Goal: Task Accomplishment & Management: Use online tool/utility

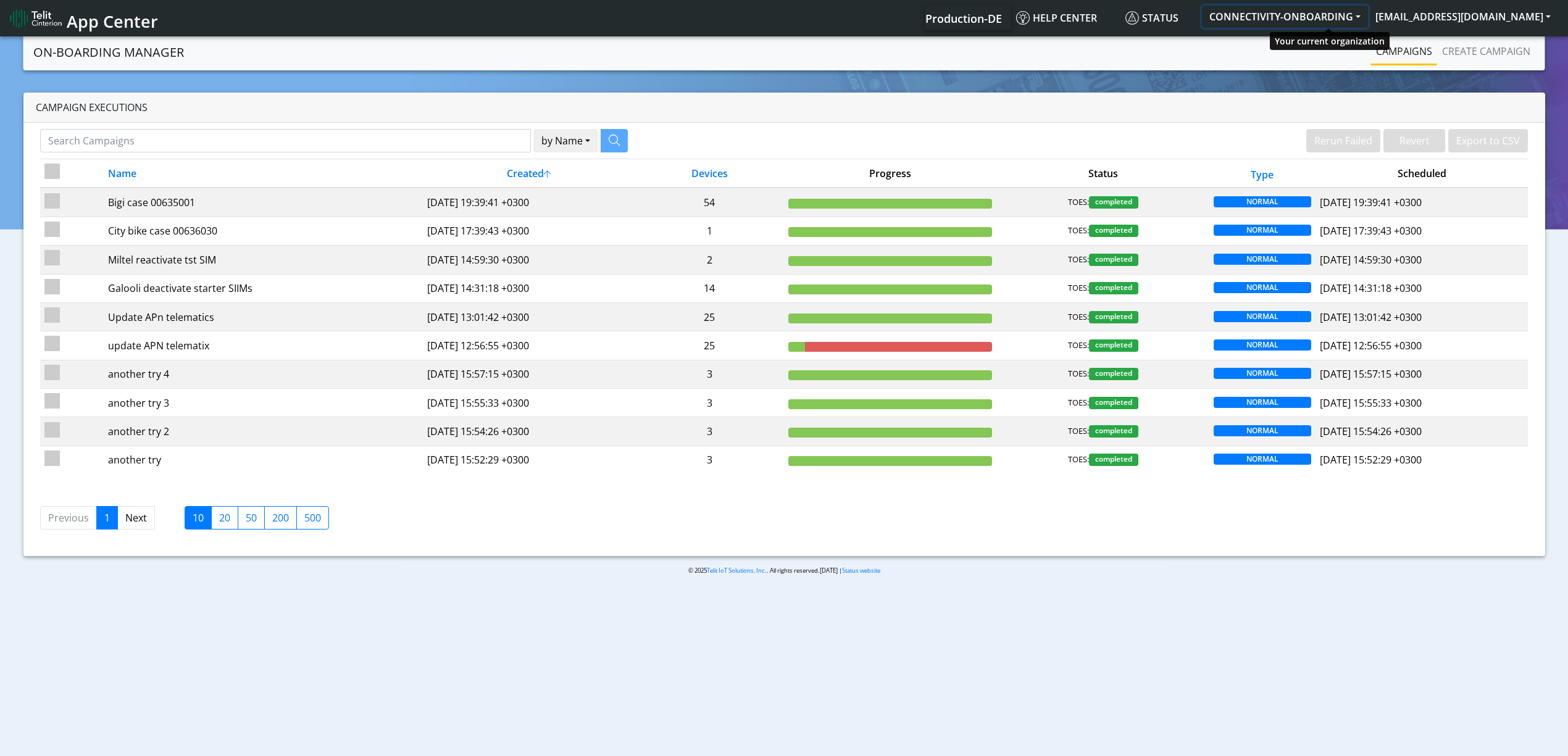
click at [1302, 13] on button "CONNECTIVITY-ONBOARDING" at bounding box center [1284, 17] width 166 height 22
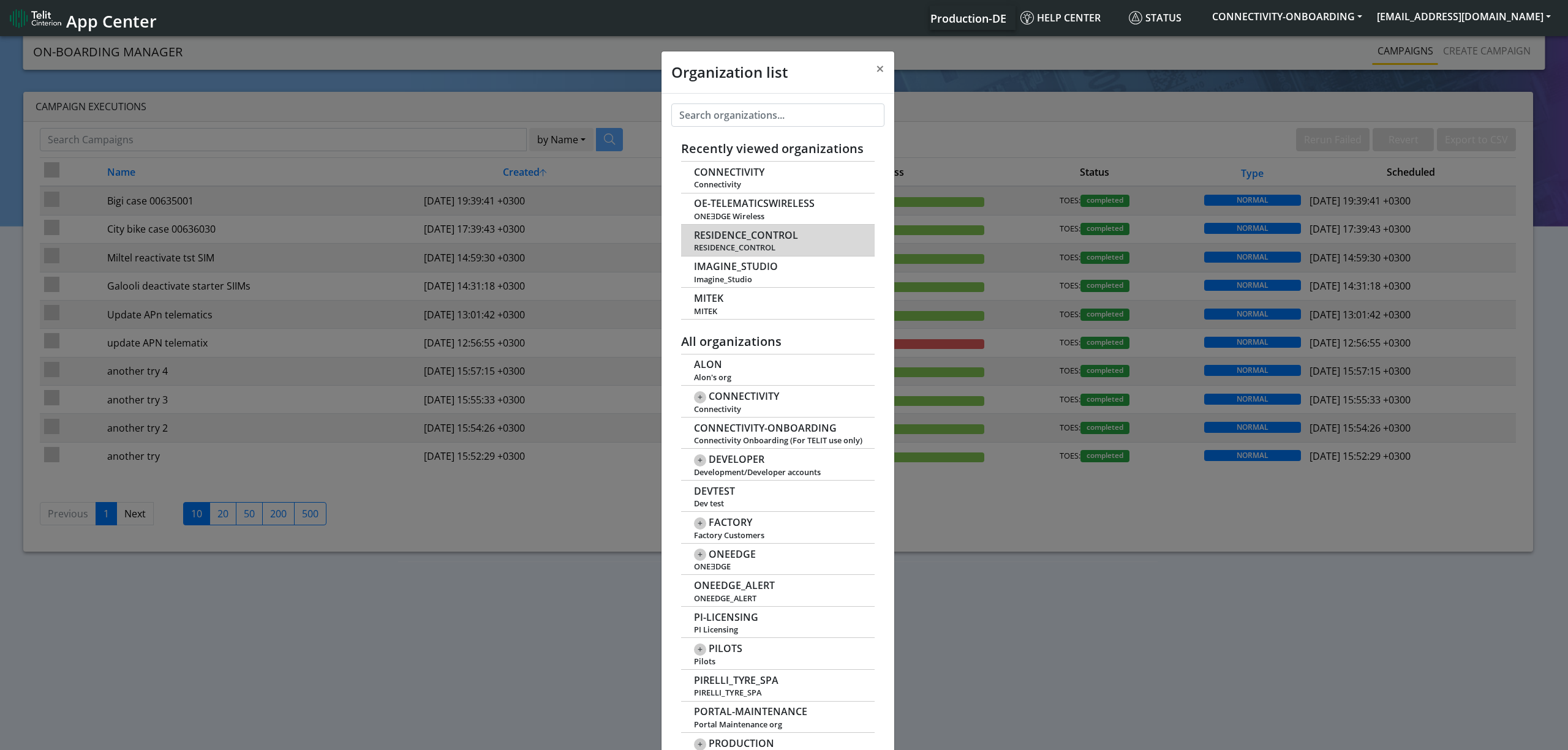
click at [729, 239] on span "RESIDENCE_CONTROL" at bounding box center [745, 235] width 104 height 11
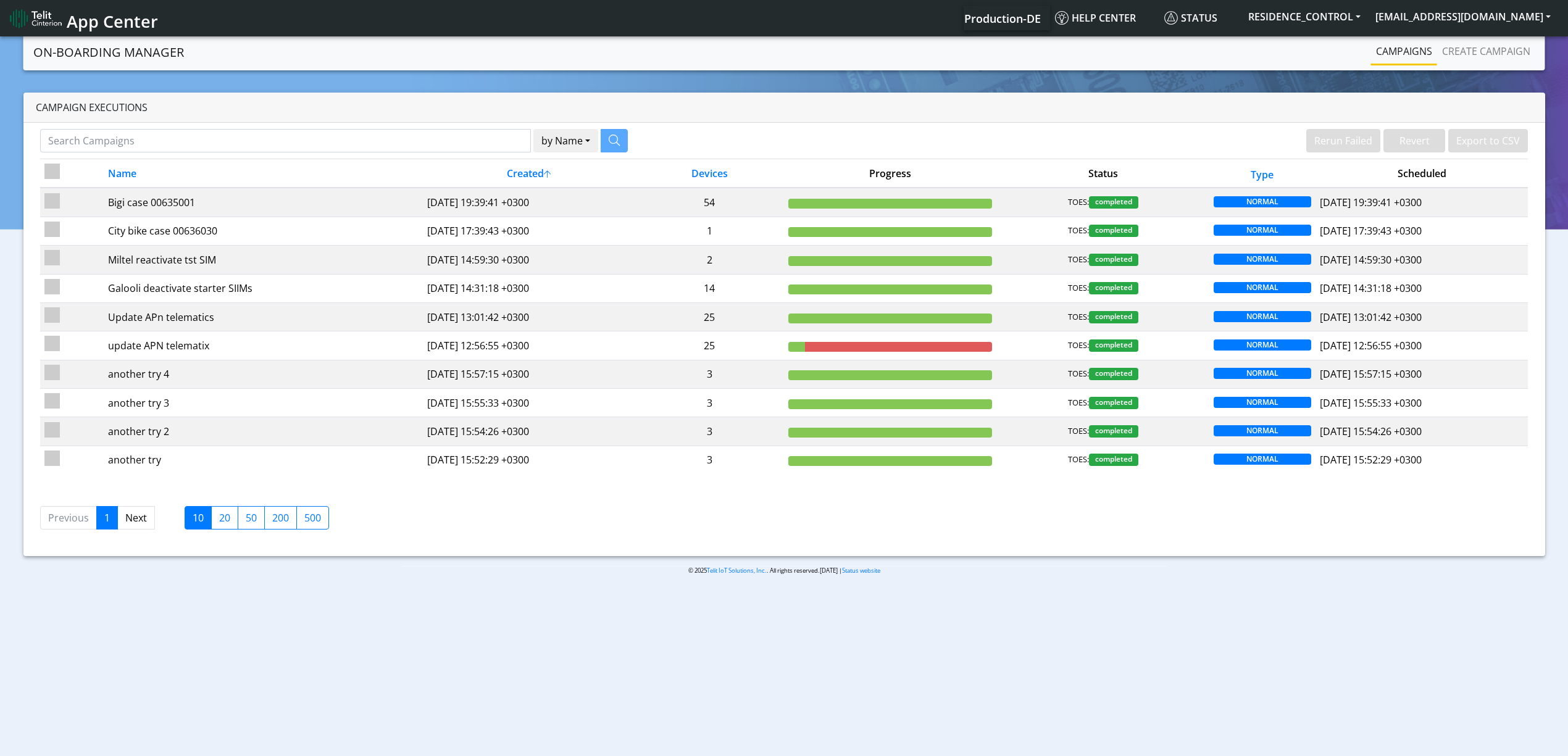
click at [121, 539] on app-pagination "Previous 1 Next 10 20 50 200 500" at bounding box center [184, 516] width 307 height 45
click at [136, 527] on link "Next" at bounding box center [136, 517] width 38 height 23
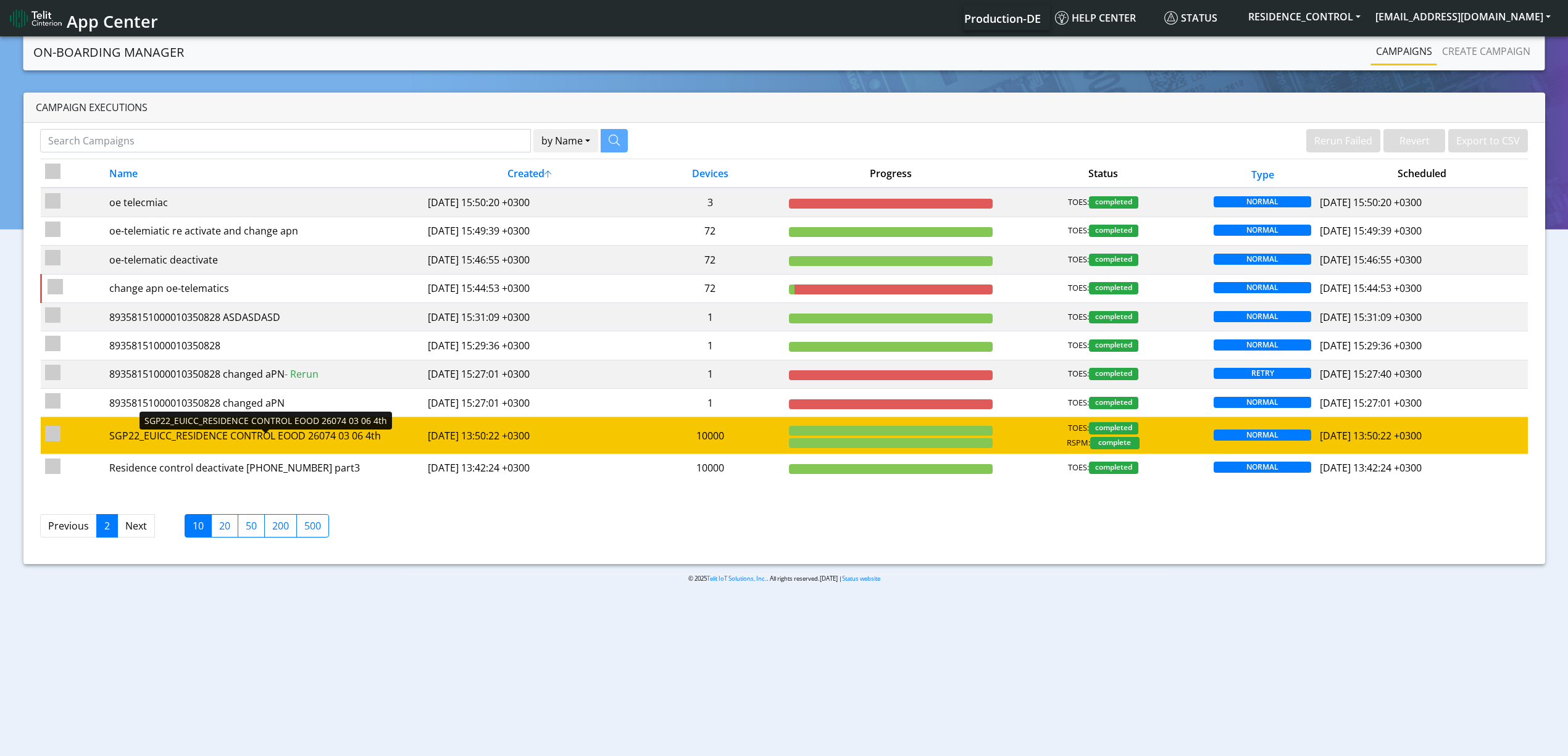
click at [396, 443] on div "SGP22_EUICC_RESIDENCE CONTROL EOOD 26074 03 06 4th" at bounding box center [264, 435] width 310 height 15
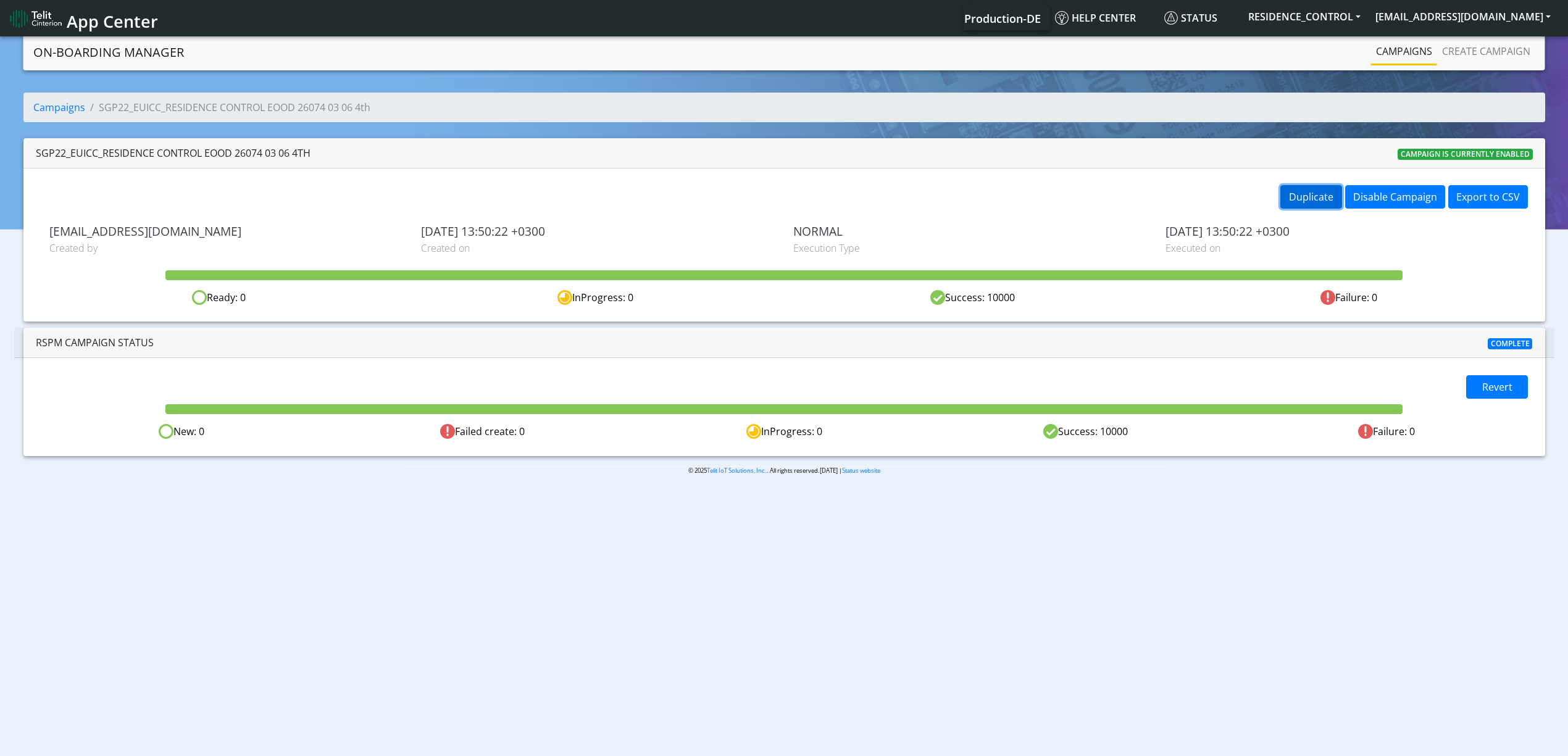
click at [1322, 193] on button "Duplicate" at bounding box center [1311, 197] width 62 height 23
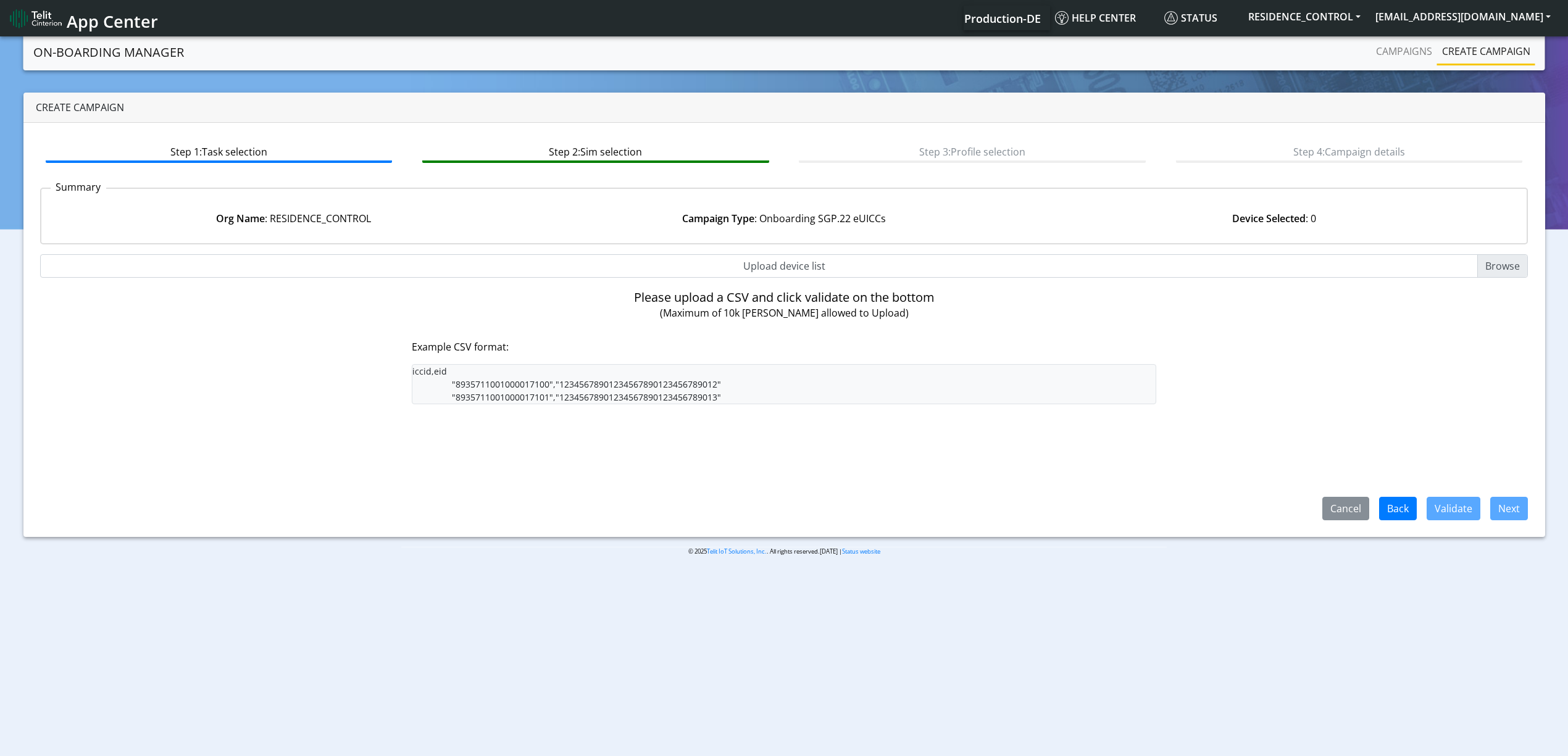
click at [1491, 269] on input "Upload device list" at bounding box center [784, 266] width 1488 height 23
type input "C:\fakepath\resi5.csv"
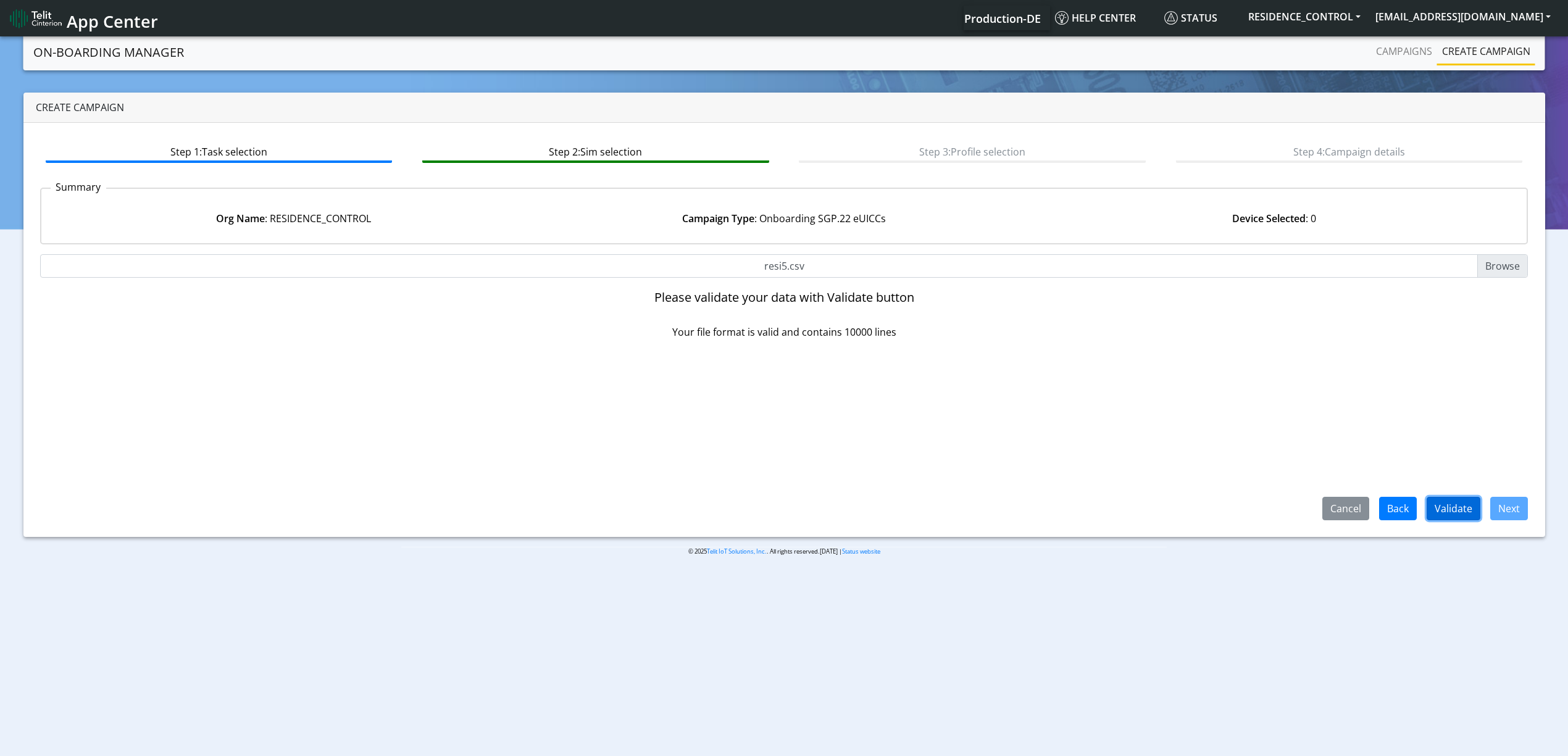
click at [1447, 516] on button "Validate" at bounding box center [1453, 508] width 54 height 23
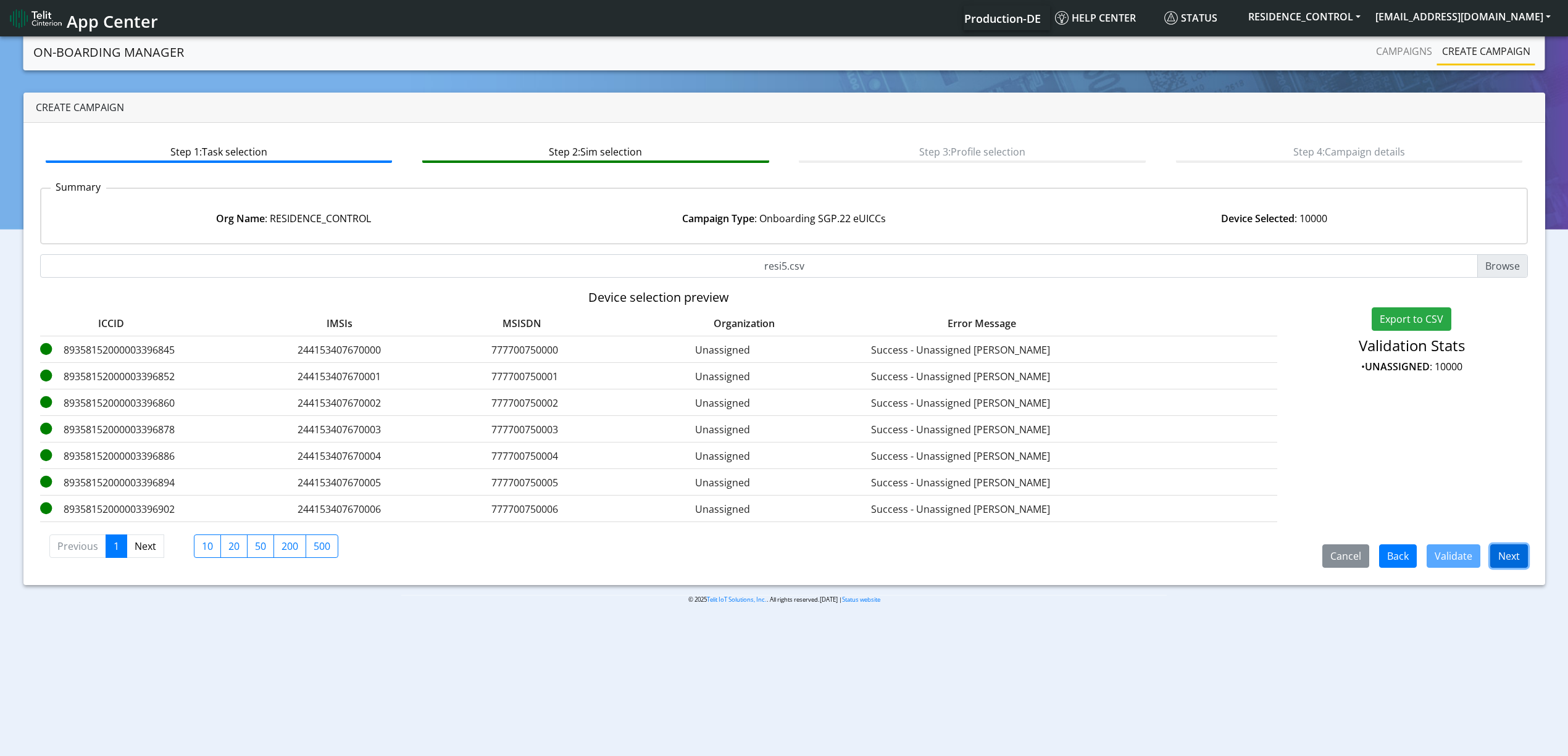
click at [1497, 557] on button "Next" at bounding box center [1509, 556] width 38 height 23
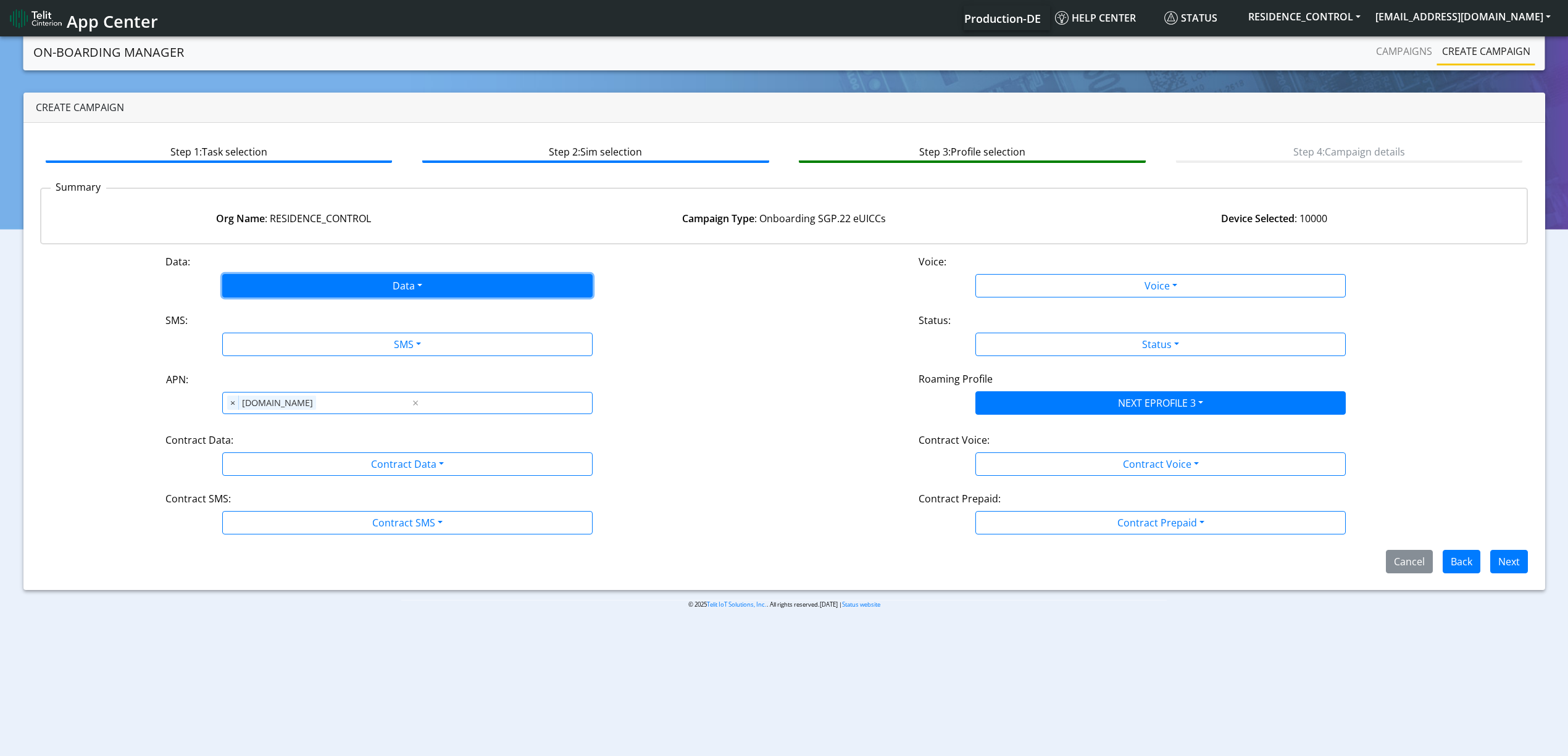
click at [310, 286] on button "Data" at bounding box center [407, 286] width 370 height 23
click at [278, 337] on button "Enabled" at bounding box center [407, 335] width 369 height 20
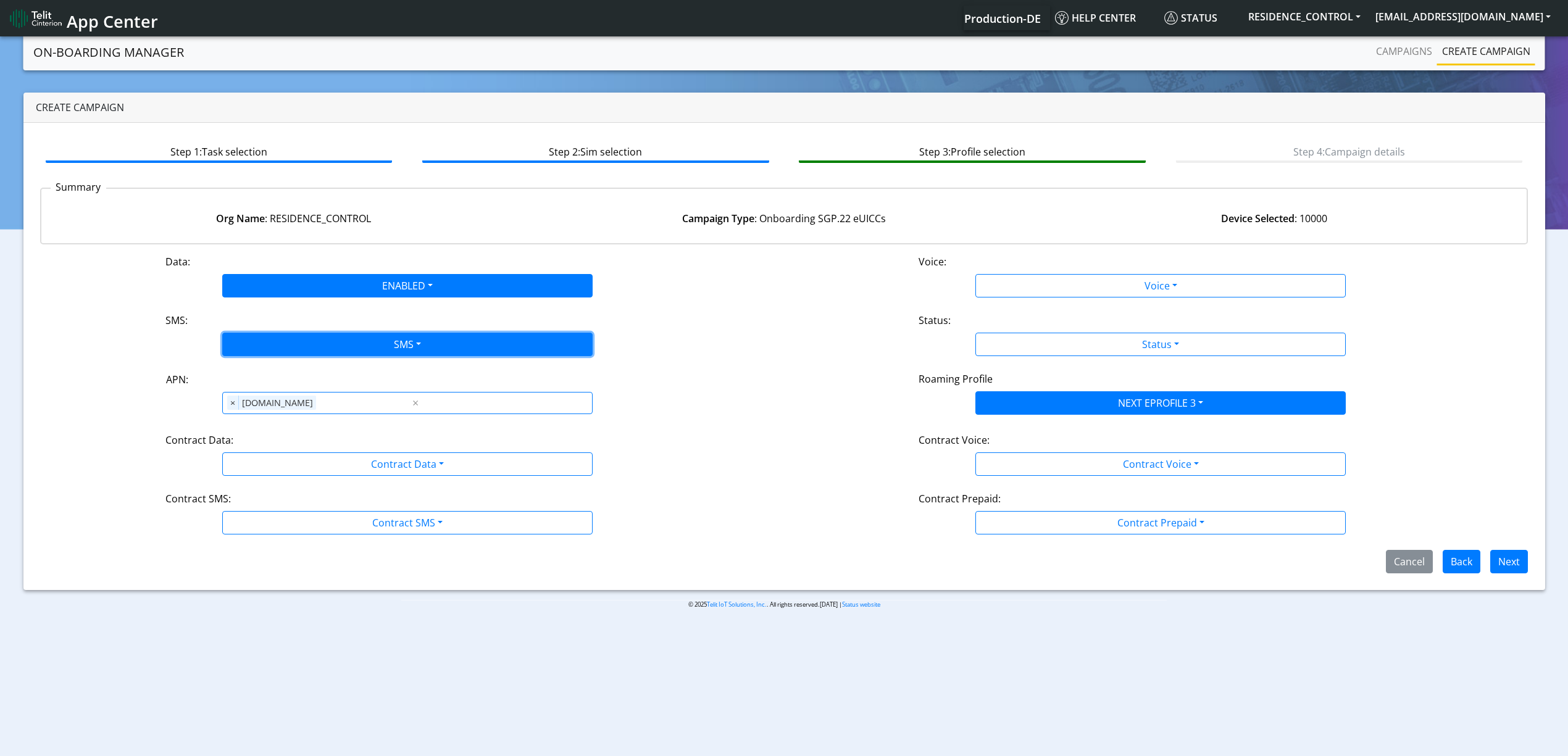
click at [301, 348] on button "SMS" at bounding box center [407, 344] width 370 height 23
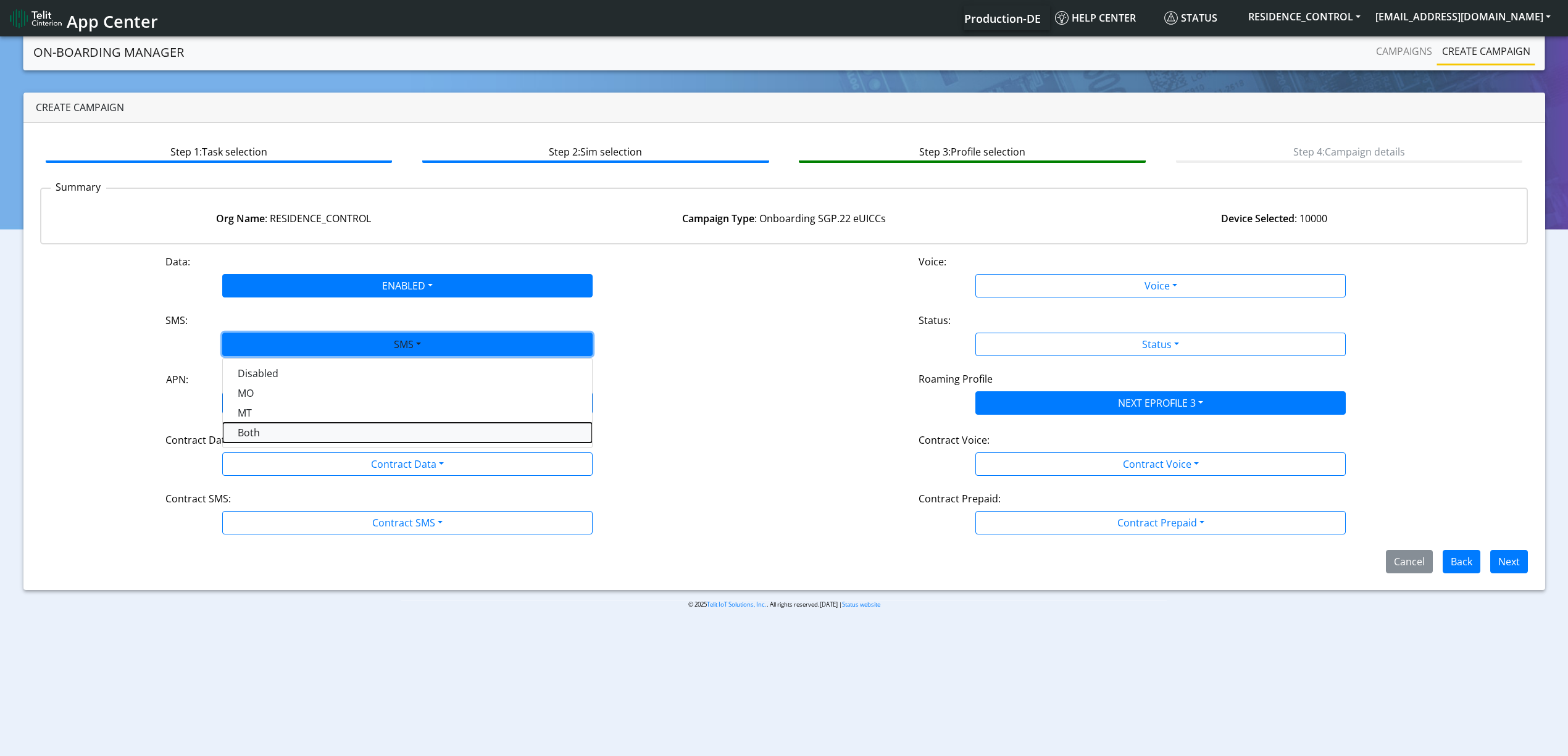
click at [279, 440] on button "Both" at bounding box center [407, 433] width 369 height 20
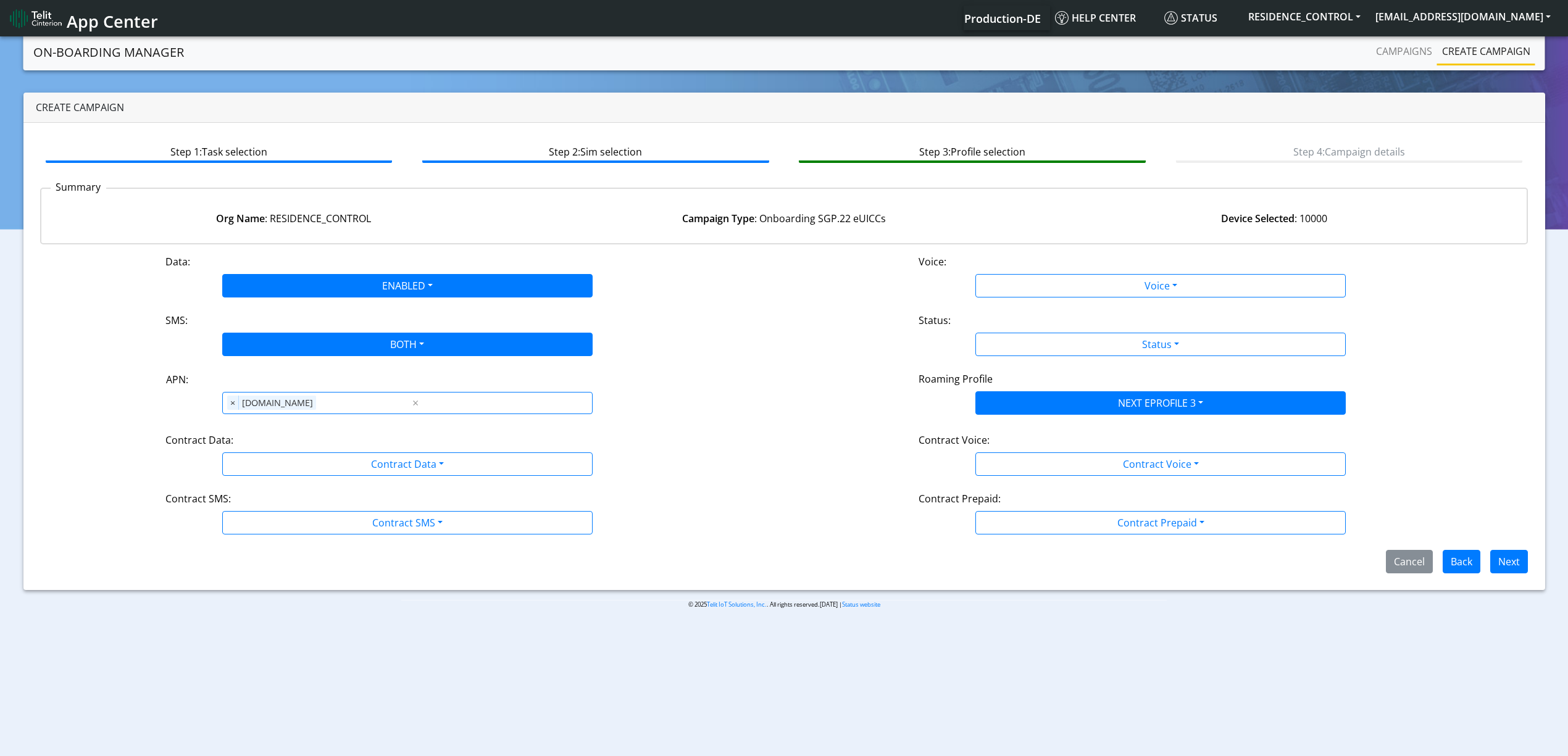
click at [303, 479] on div "Data: ENABLED Disabled Enabled Voice: Voice Disabled Enabled SMS: BOTH Disabled…" at bounding box center [784, 414] width 1488 height 319
click at [285, 483] on div "Data: ENABLED Disabled Enabled Voice: Voice Disabled Enabled SMS: BOTH Disabled…" at bounding box center [784, 414] width 1488 height 319
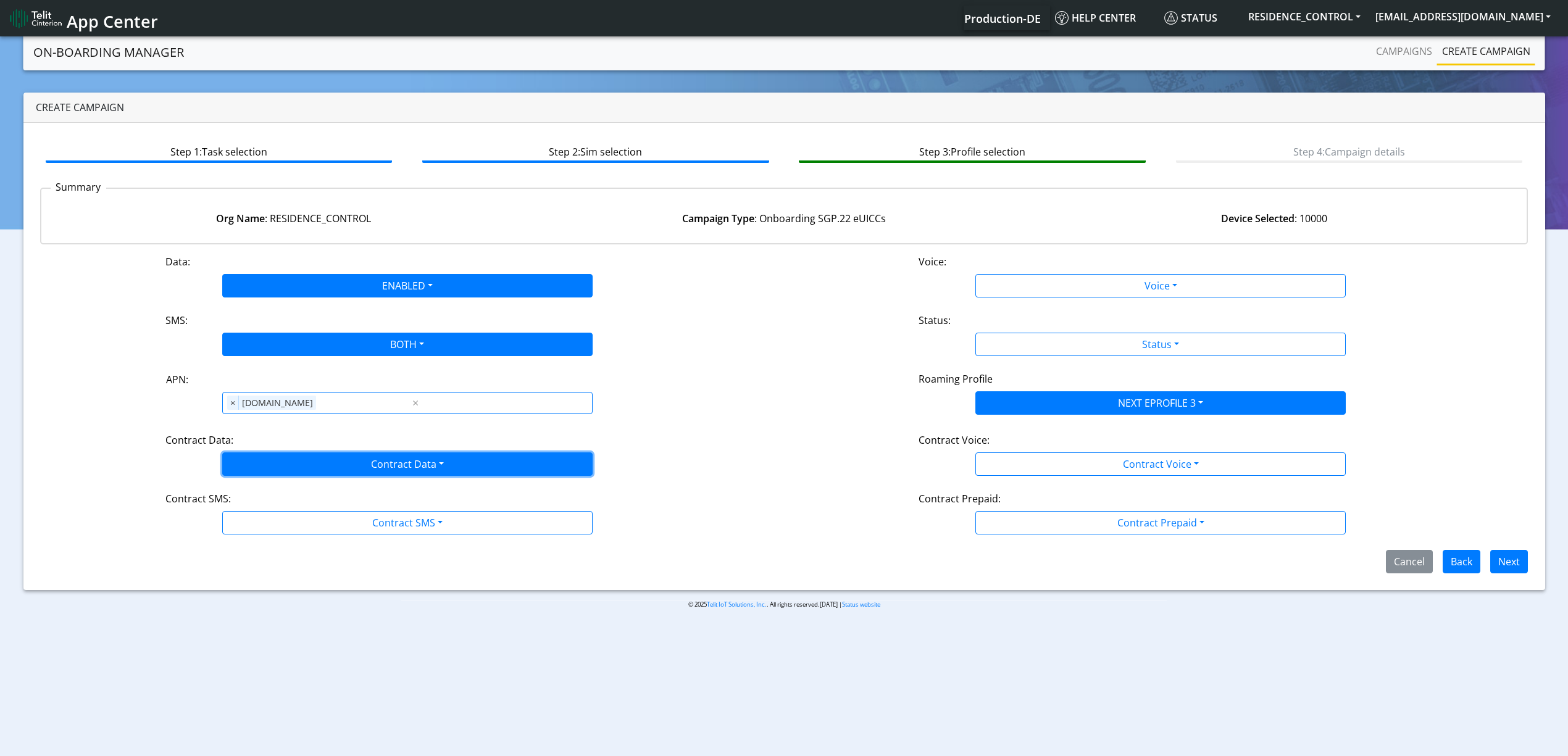
click at [285, 472] on button "Contract Data" at bounding box center [407, 464] width 370 height 23
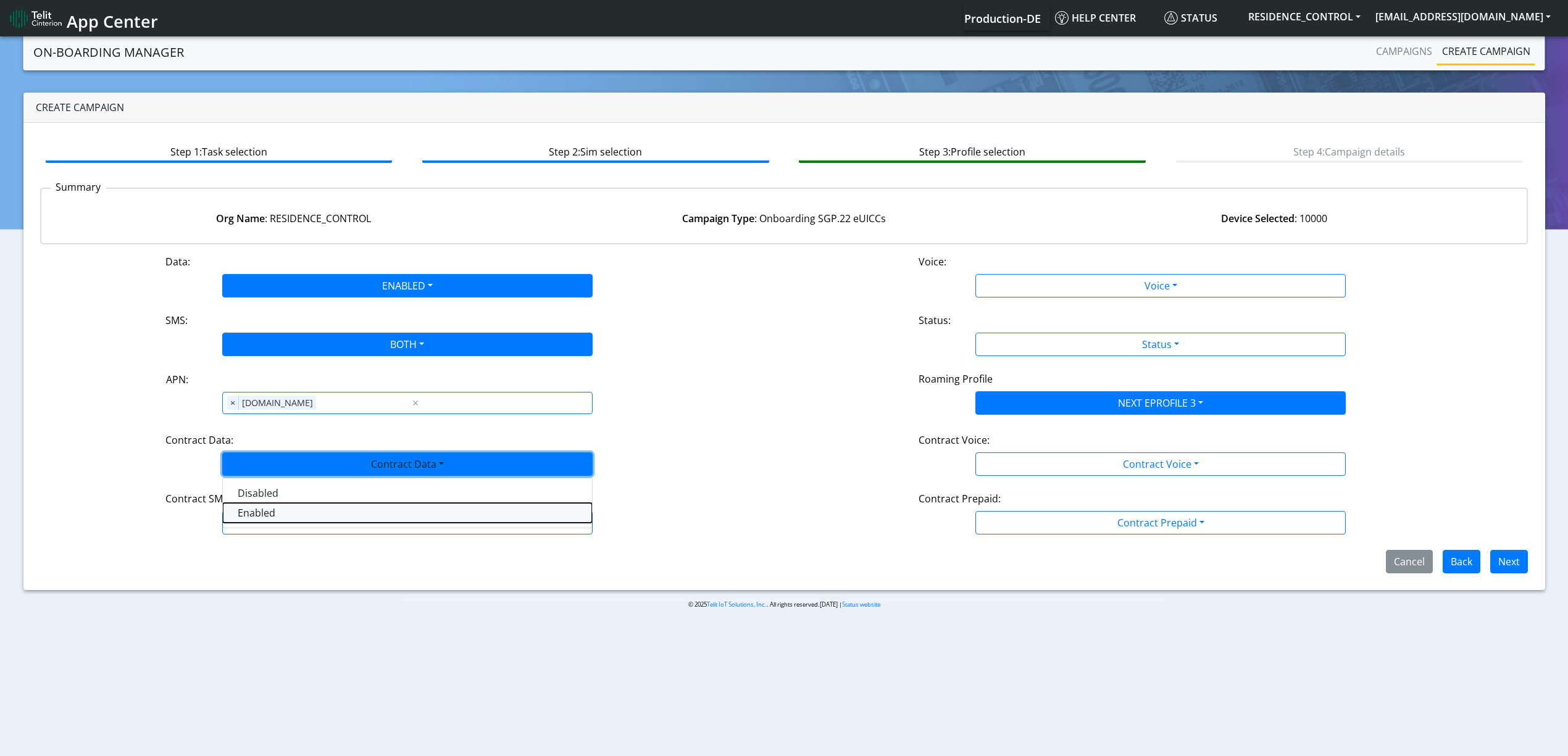
click at [282, 516] on Dataenabled-dropdown "Enabled" at bounding box center [407, 513] width 369 height 20
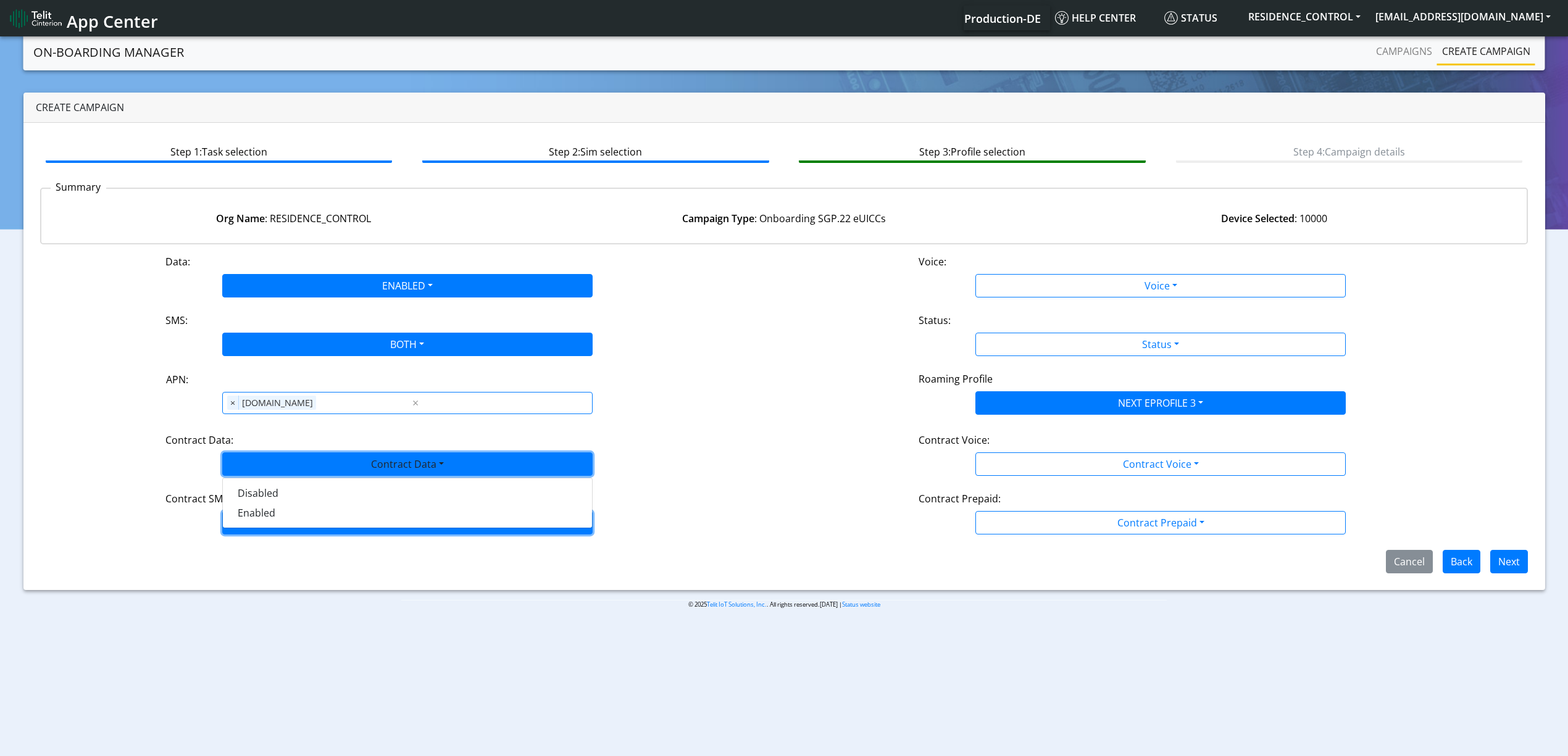
click at [284, 519] on button "Contract SMS" at bounding box center [407, 522] width 370 height 23
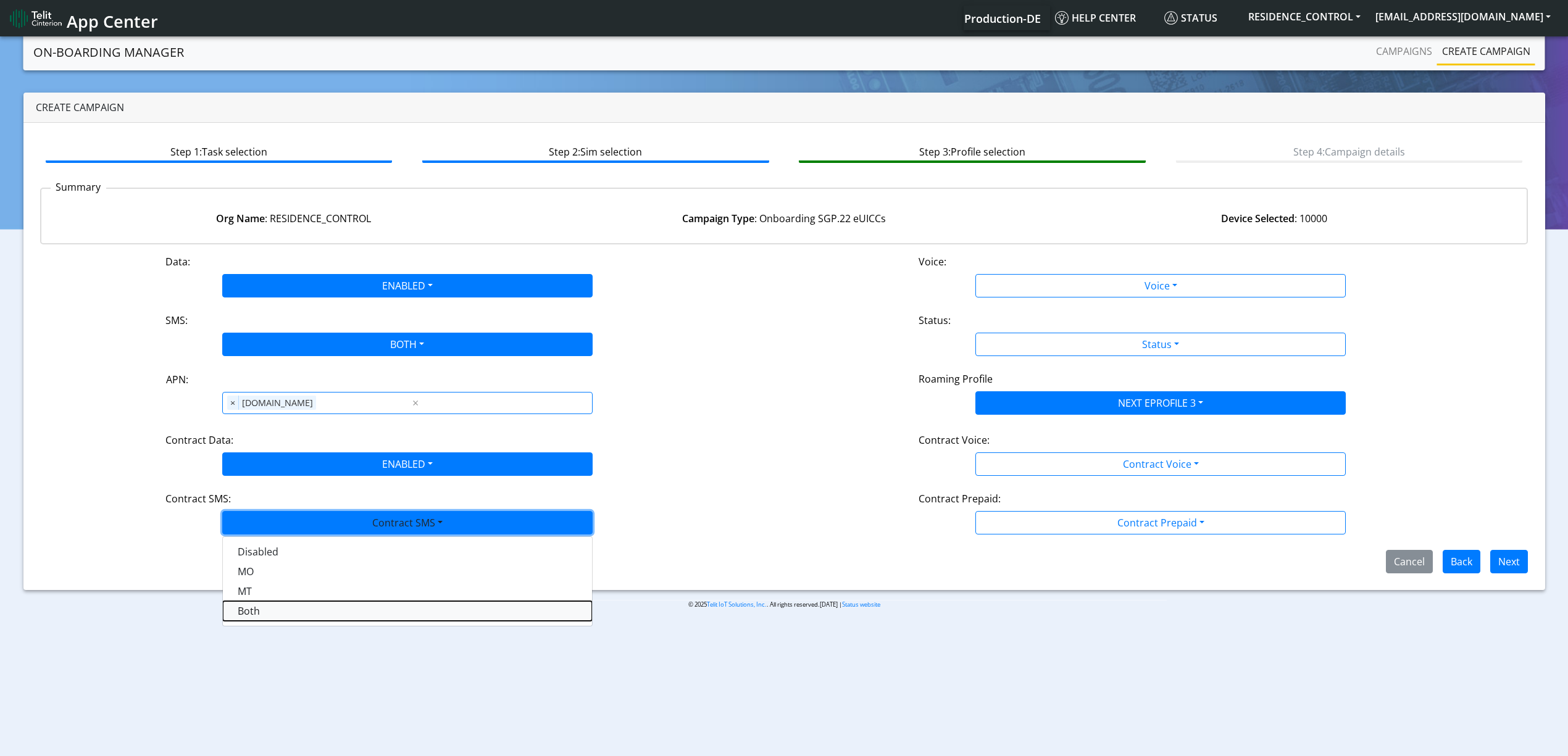
click at [265, 608] on SMSboth-dropdown "Both" at bounding box center [407, 611] width 369 height 20
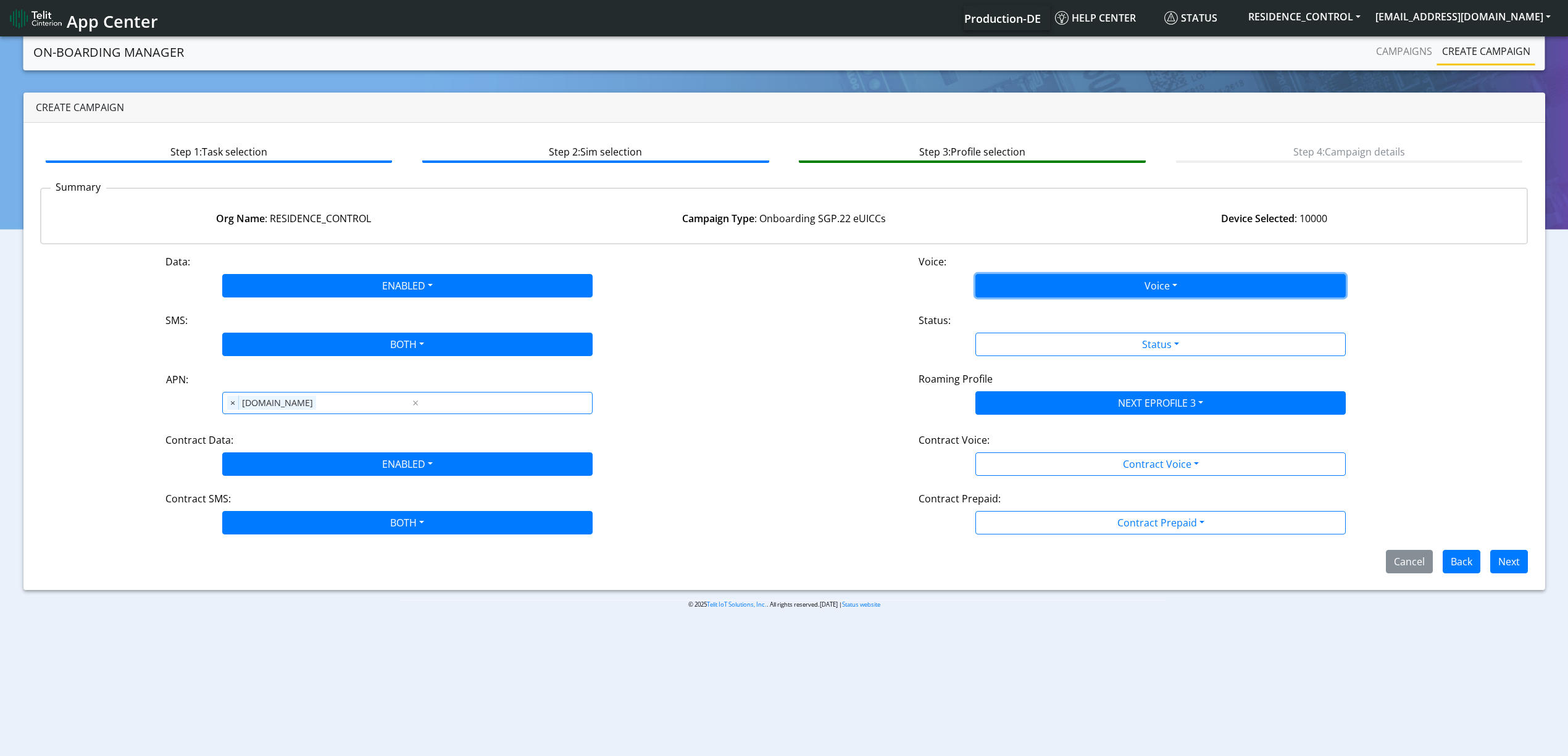
click at [1094, 283] on button "Voice" at bounding box center [1161, 286] width 370 height 23
click at [1056, 299] on div "Disabled Enabled" at bounding box center [1161, 324] width 370 height 50
click at [1051, 306] on button "Disabled" at bounding box center [1161, 315] width 369 height 20
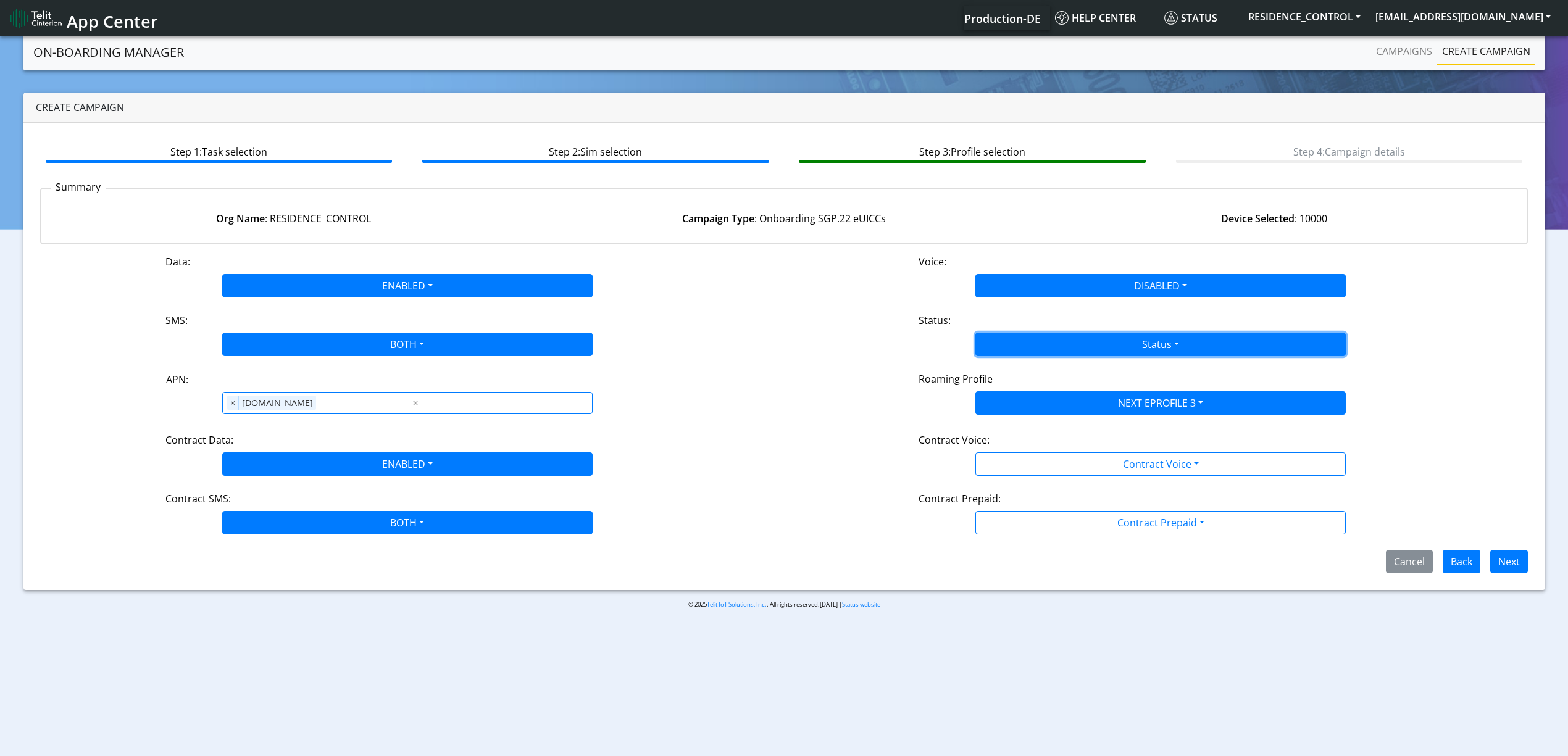
click at [1037, 342] on button "Status" at bounding box center [1161, 344] width 370 height 23
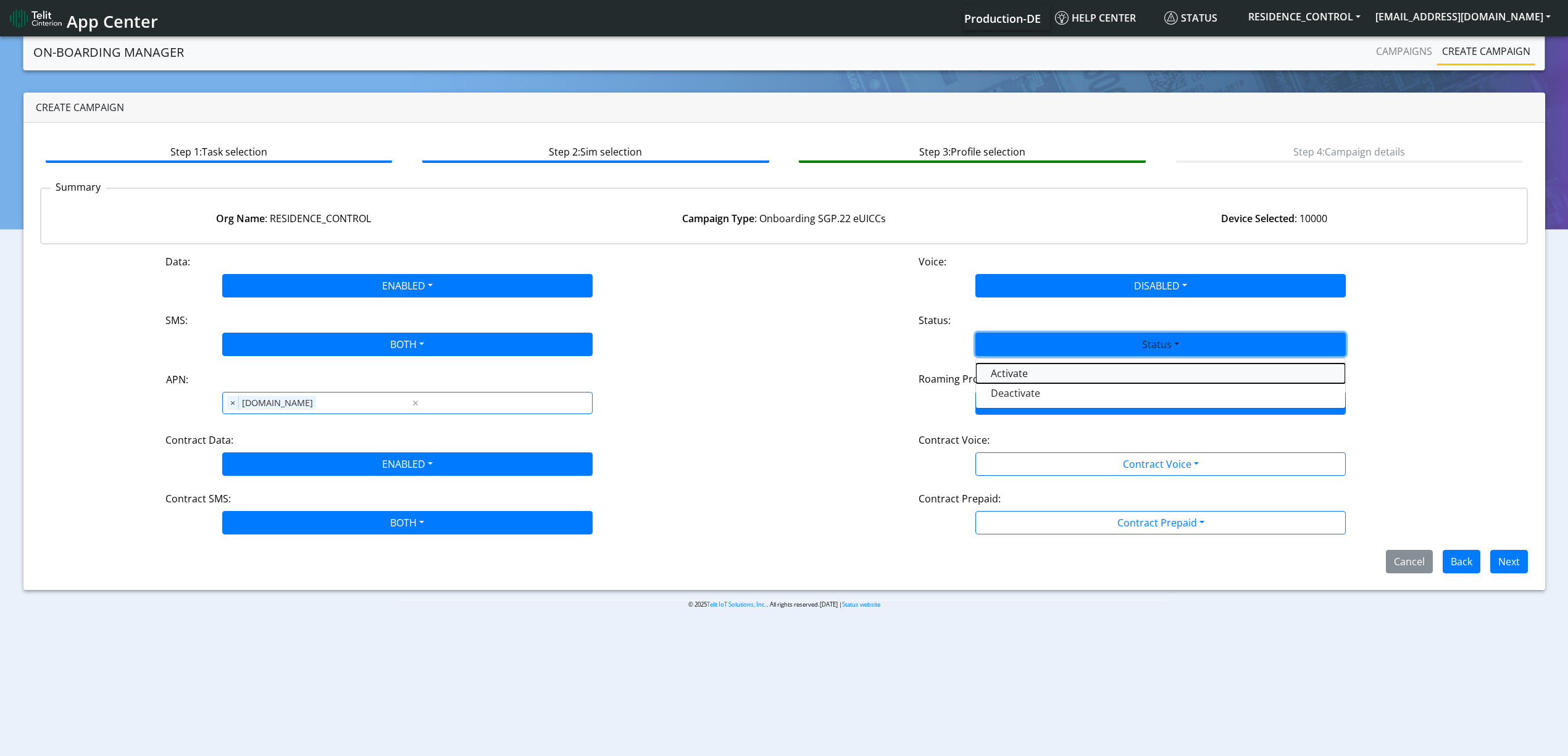
click at [1030, 381] on button "Activate" at bounding box center [1161, 373] width 369 height 20
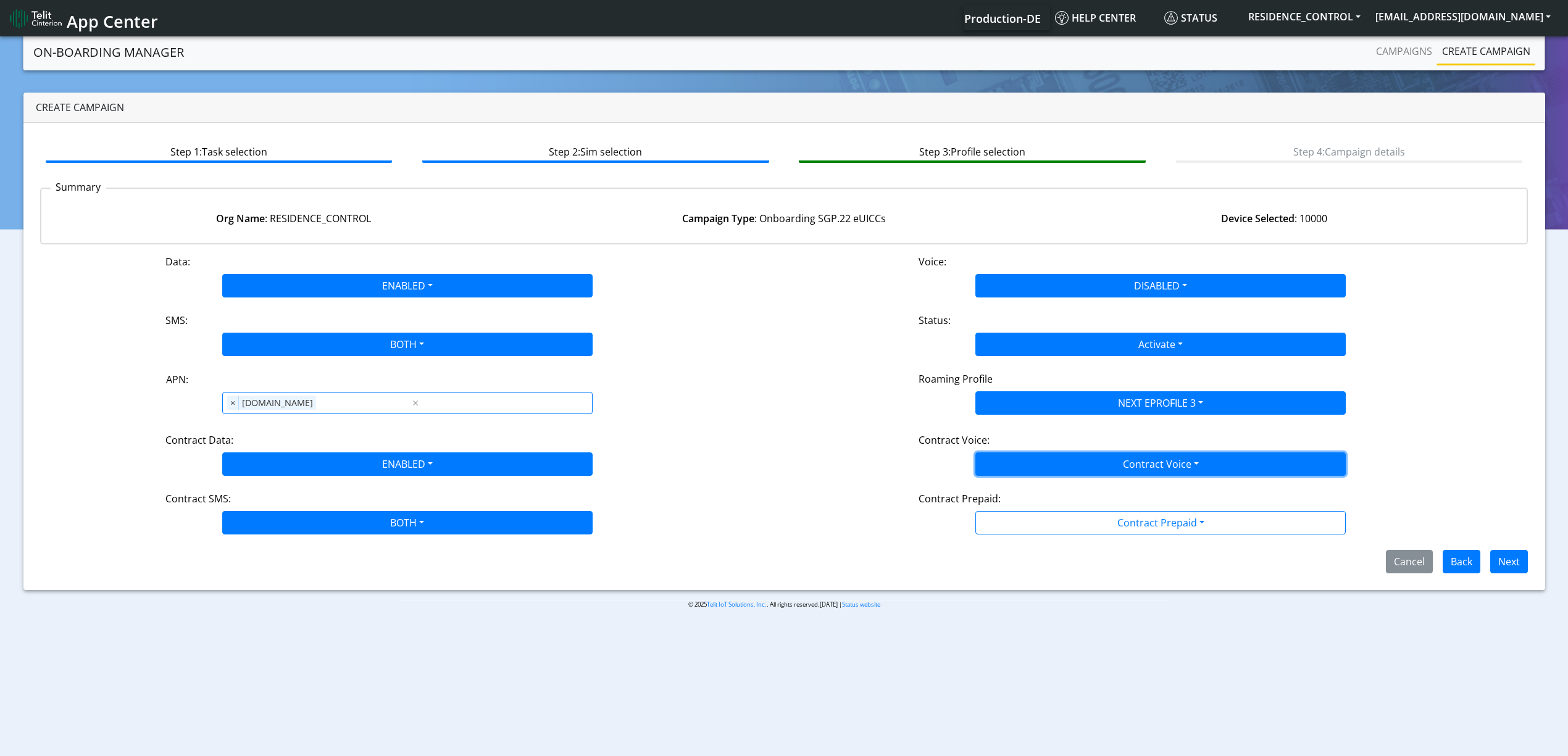
click at [1051, 475] on button "Contract Voice" at bounding box center [1161, 464] width 370 height 23
click at [1037, 494] on Voicedisabled-dropdown "Disabled" at bounding box center [1161, 493] width 369 height 20
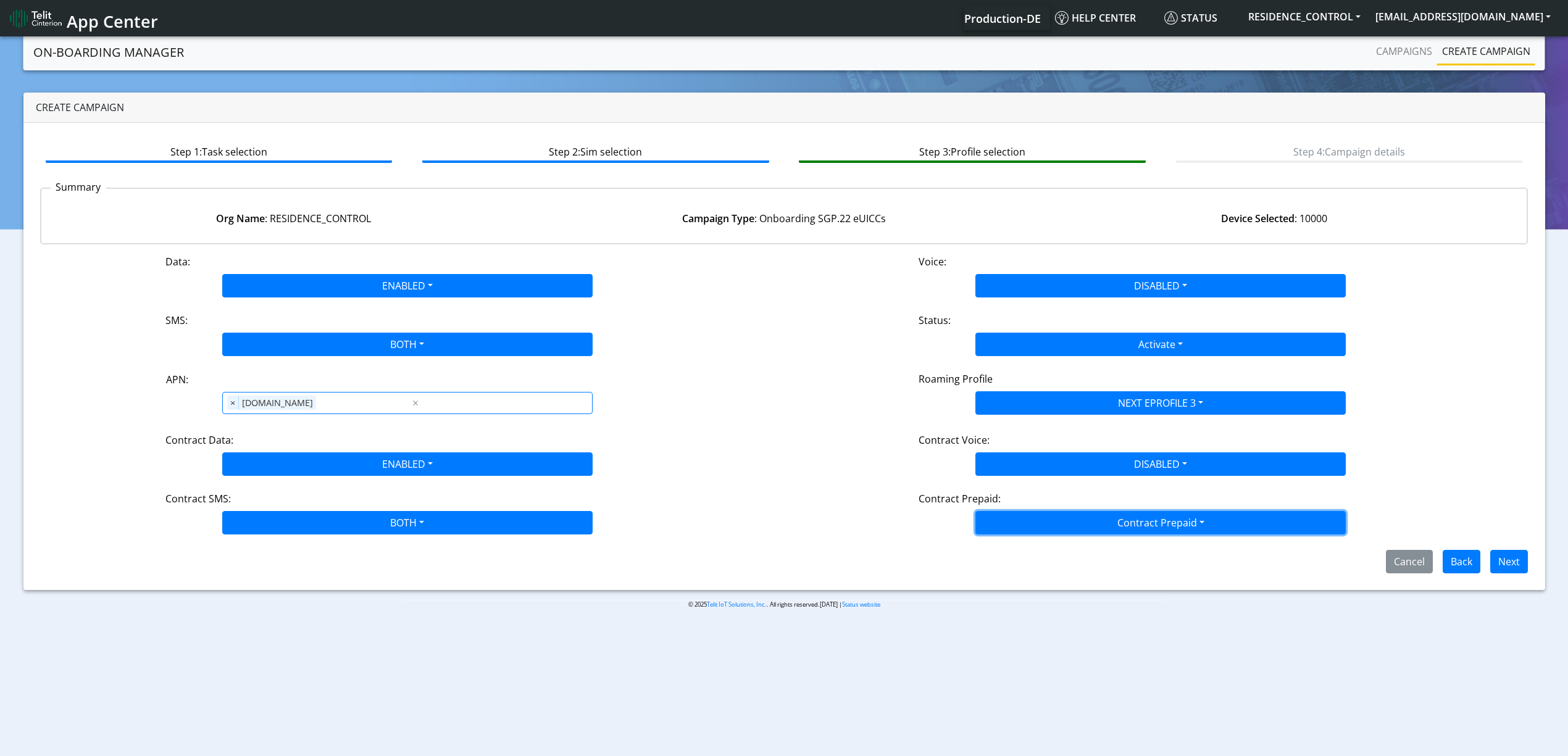
click at [1035, 519] on button "Contract Prepaid" at bounding box center [1161, 522] width 370 height 23
click at [996, 578] on Prepaidnotprepaid-dropdown "No" at bounding box center [1161, 572] width 369 height 20
click at [1521, 558] on button "Next" at bounding box center [1509, 561] width 38 height 23
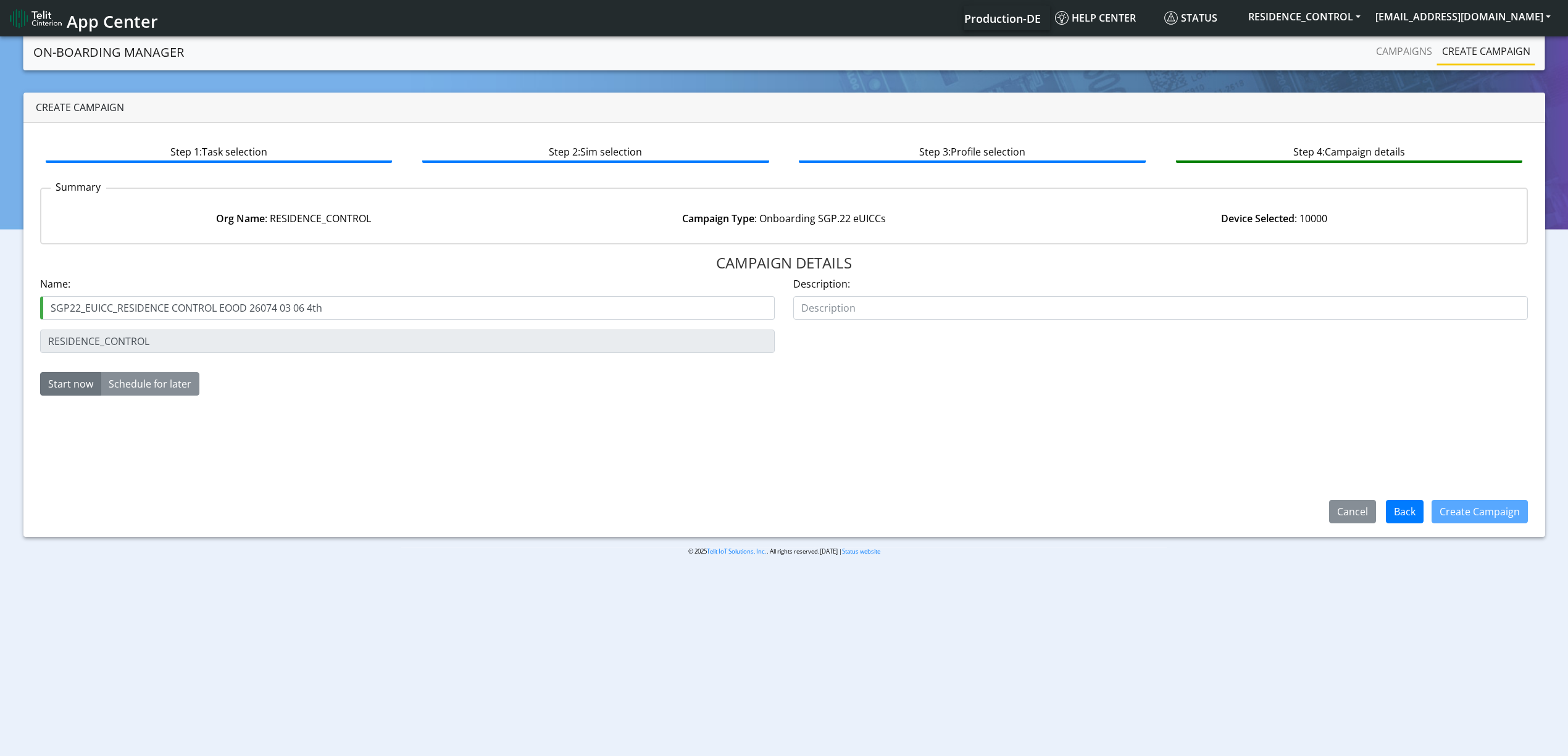
click at [312, 313] on input "SGP22_EUICC_RESIDENCE CONTROL EOOD 26074 03 06 4th" at bounding box center [407, 307] width 735 height 23
type input "SGP22_EUICC_RESIDENCE CONTROL EOOD 26074 03 06 5th"
click at [510, 457] on div "CAMPAIGN DETAILS Name: SGP22_EUICC_RESIDENCE CONTROL EOOD 26074 03 06 5th Descr…" at bounding box center [784, 388] width 1488 height 266
click at [1470, 500] on div "Create Campaign" at bounding box center [1480, 511] width 96 height 23
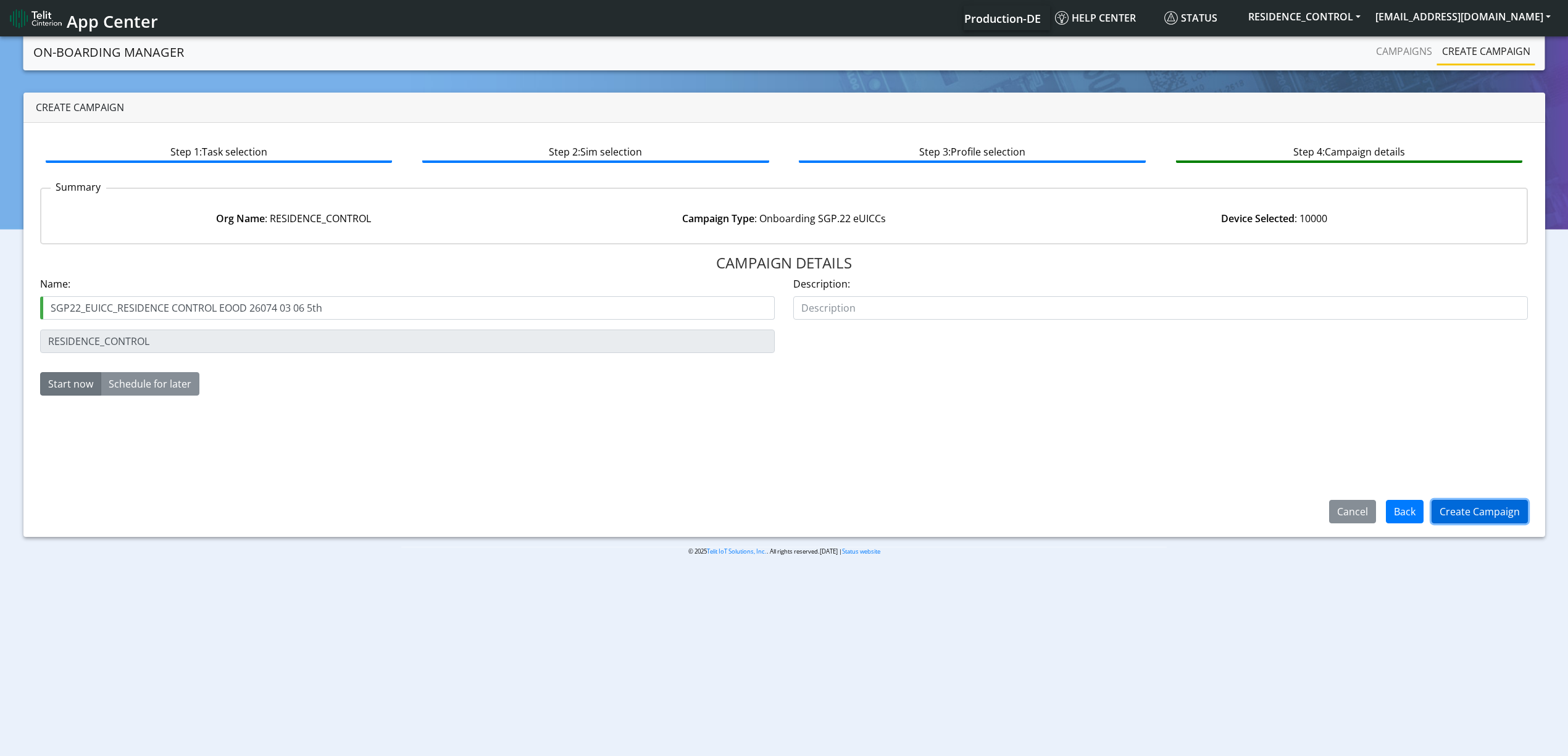
click at [1475, 507] on button "Create Campaign" at bounding box center [1480, 511] width 96 height 23
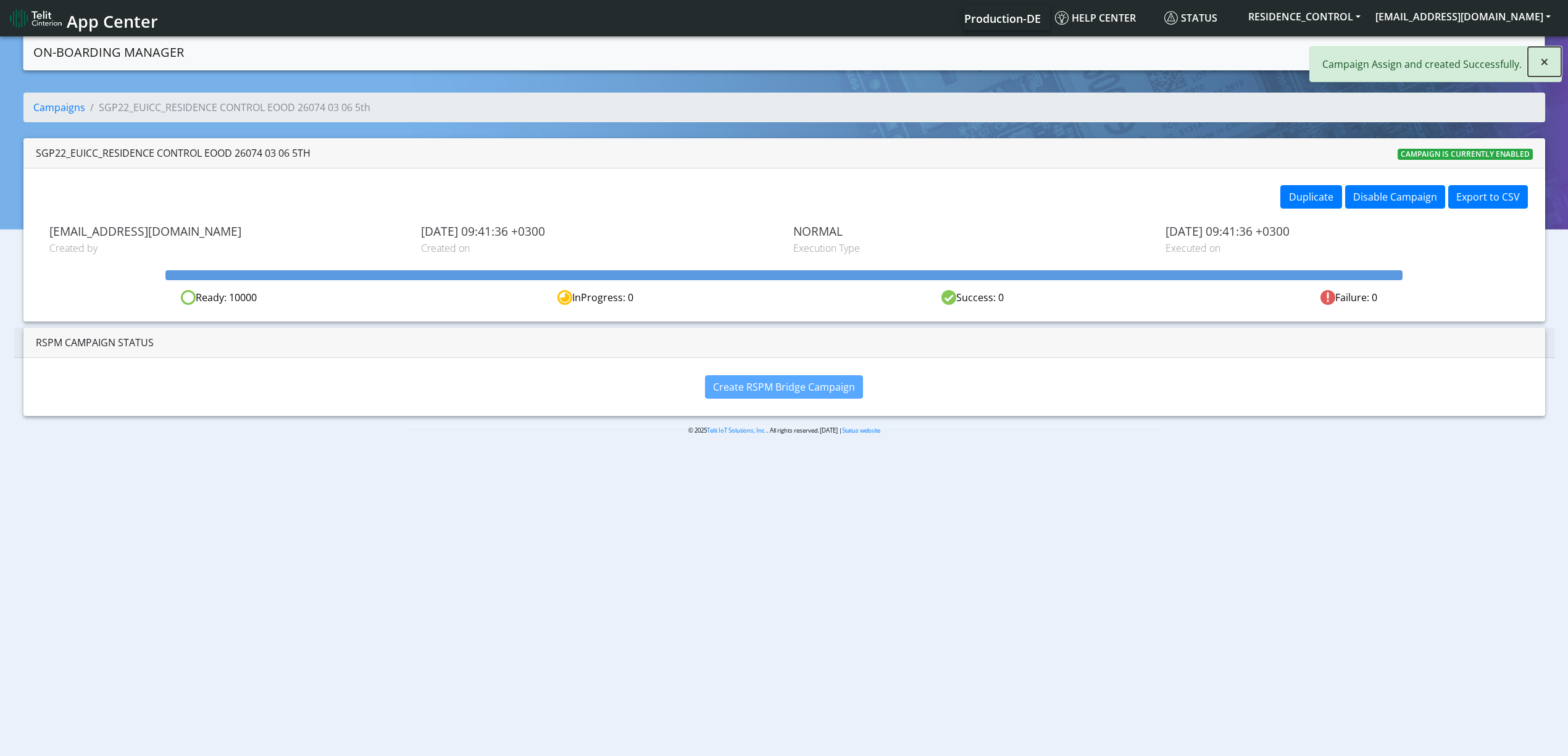
click at [1534, 55] on button "×" at bounding box center [1544, 62] width 33 height 30
click at [1423, 48] on link "Campaigns" at bounding box center [1404, 51] width 66 height 25
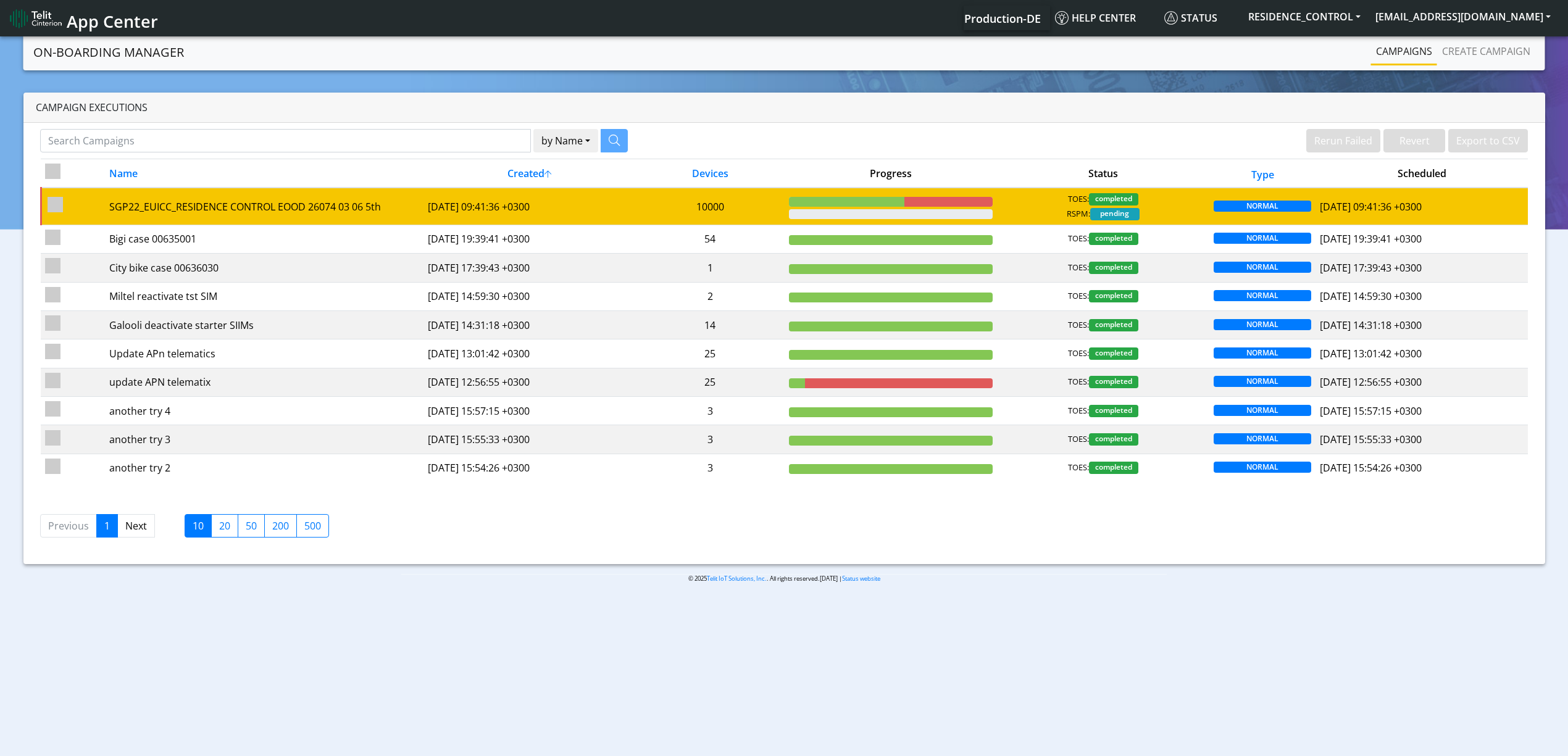
click at [682, 198] on td "10000" at bounding box center [710, 206] width 149 height 37
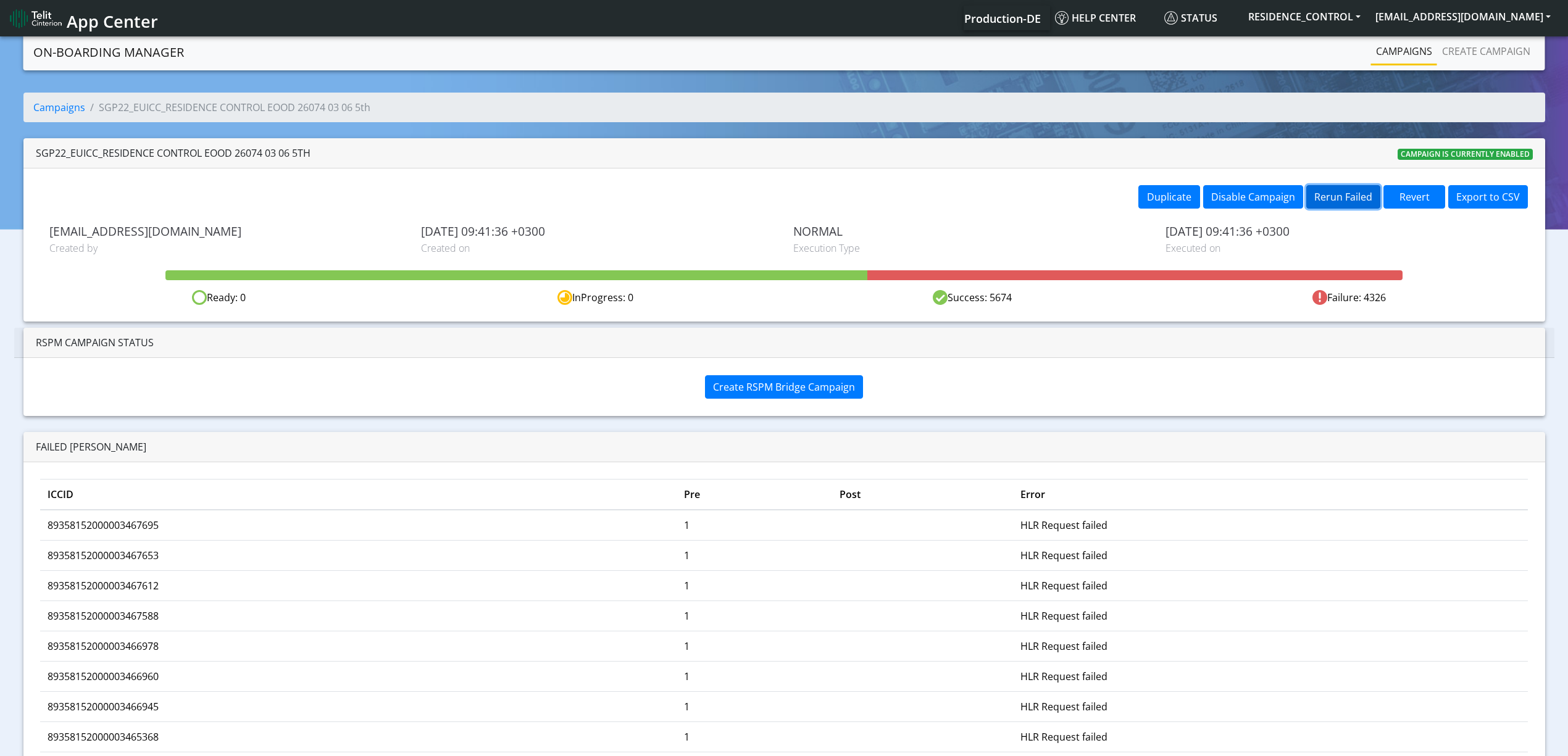
click at [1358, 206] on button "Rerun Failed" at bounding box center [1343, 197] width 74 height 23
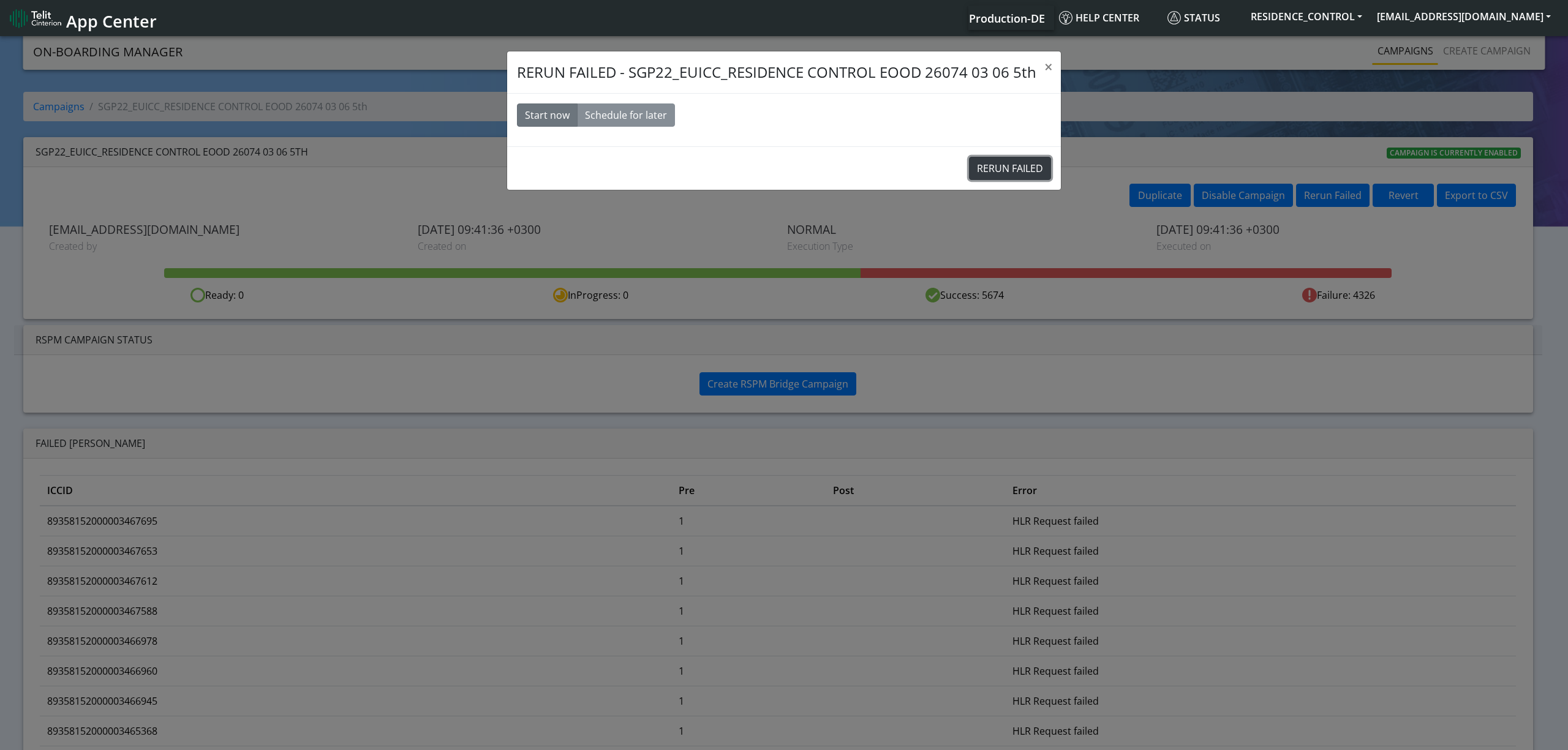
click at [1020, 170] on button "RERUN FAILED" at bounding box center [1010, 168] width 82 height 23
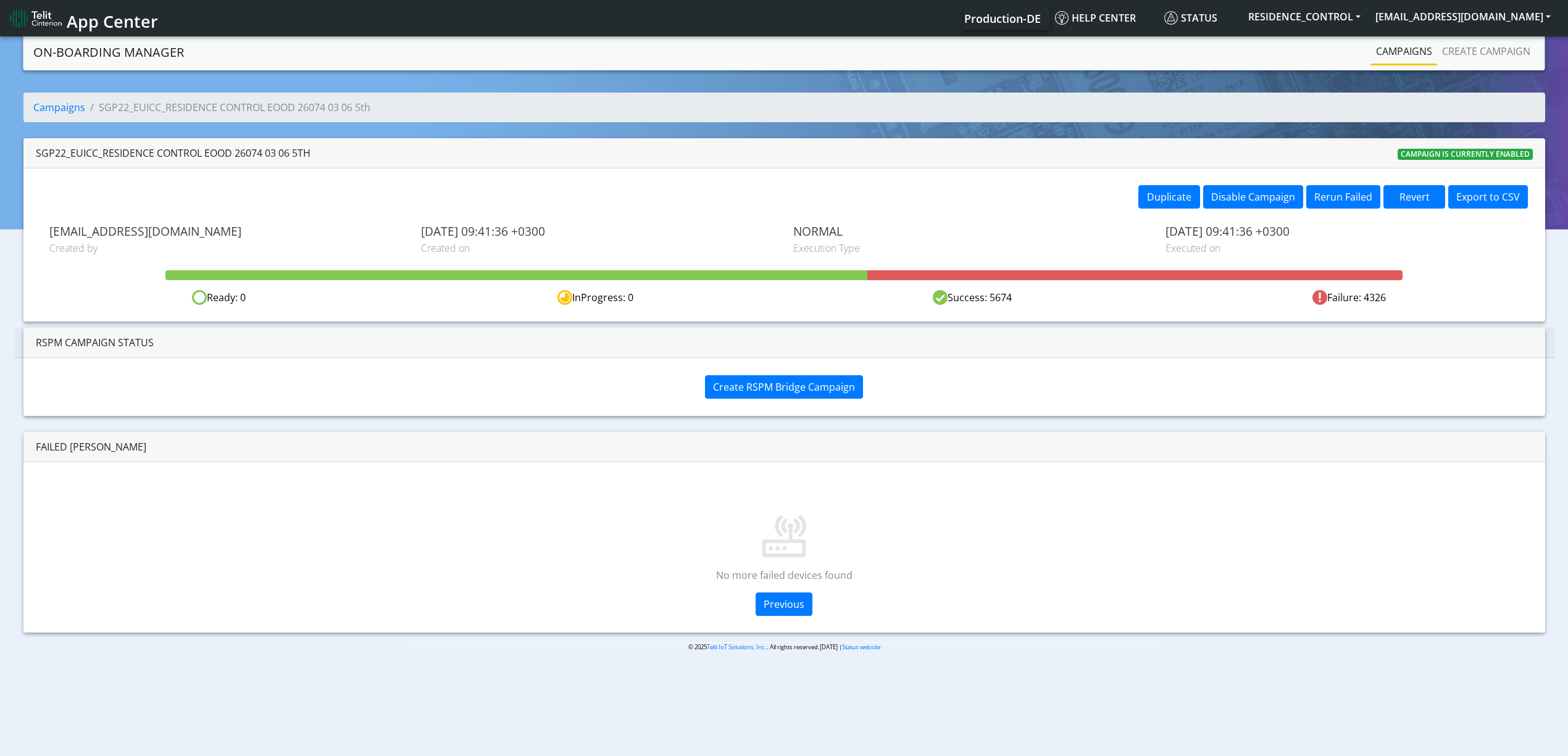
click at [1386, 53] on link "Campaigns" at bounding box center [1404, 51] width 66 height 25
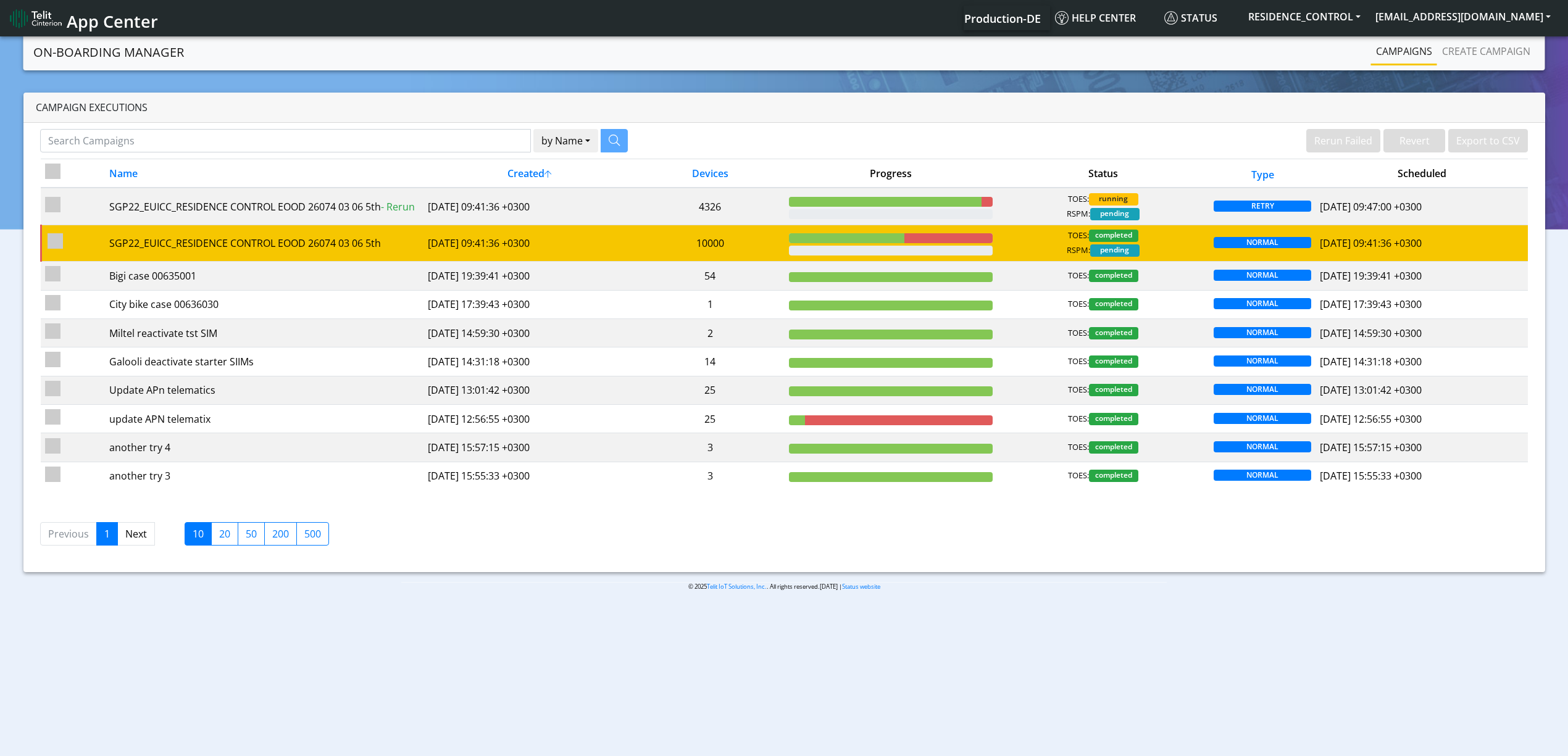
click at [705, 235] on td "10000" at bounding box center [710, 243] width 149 height 36
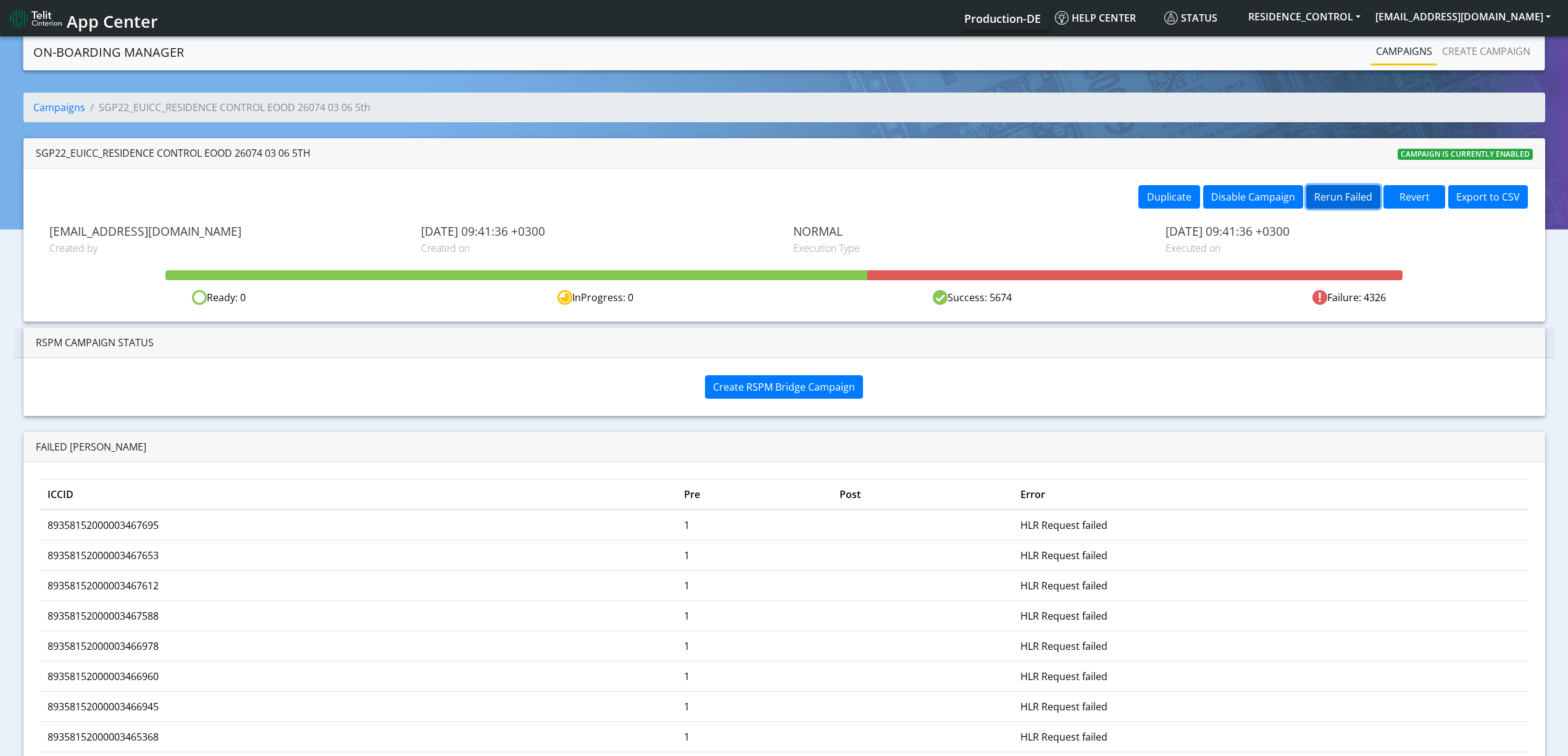
click at [1339, 203] on button "Rerun Failed" at bounding box center [1343, 197] width 74 height 23
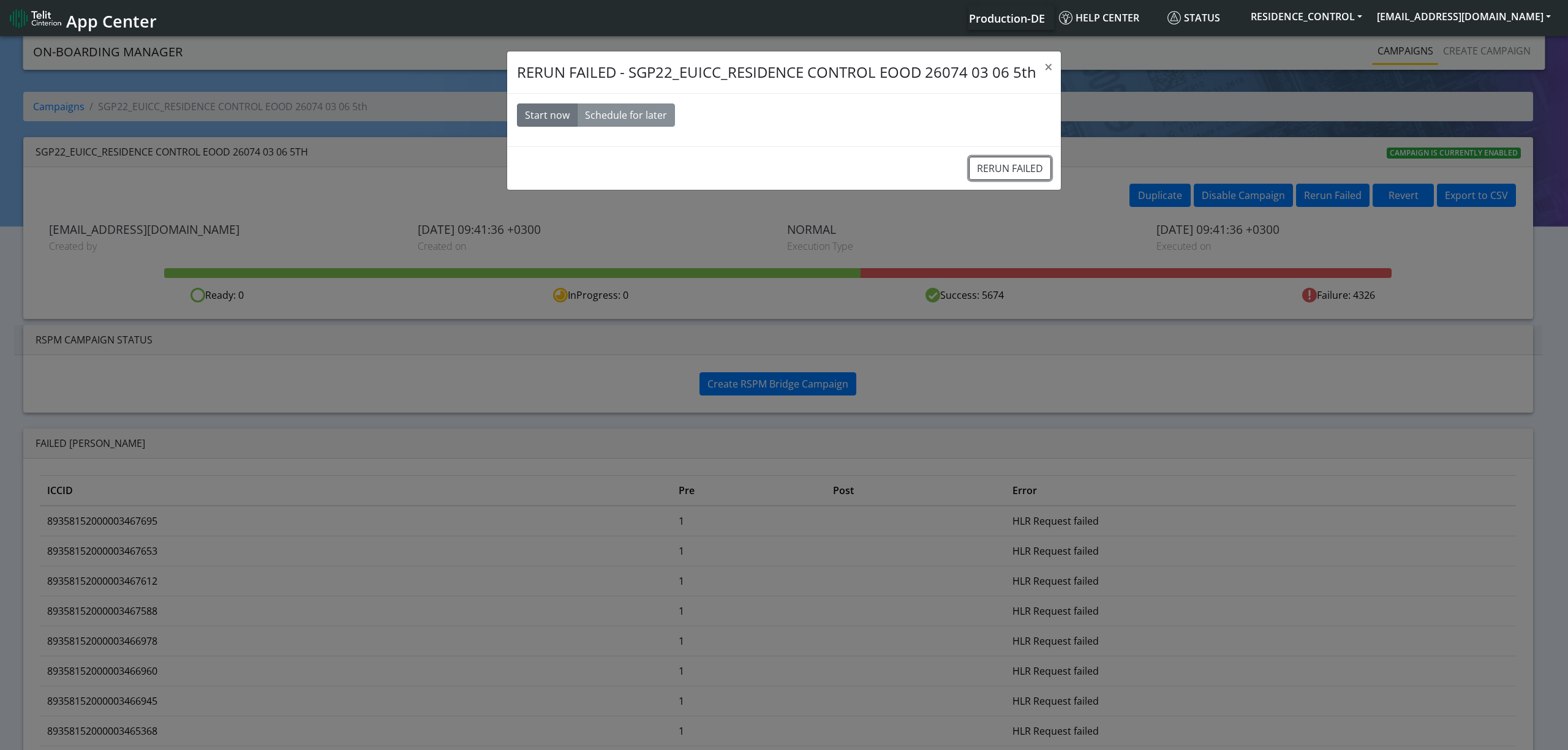
click at [988, 170] on button "RERUN FAILED" at bounding box center [1010, 168] width 82 height 23
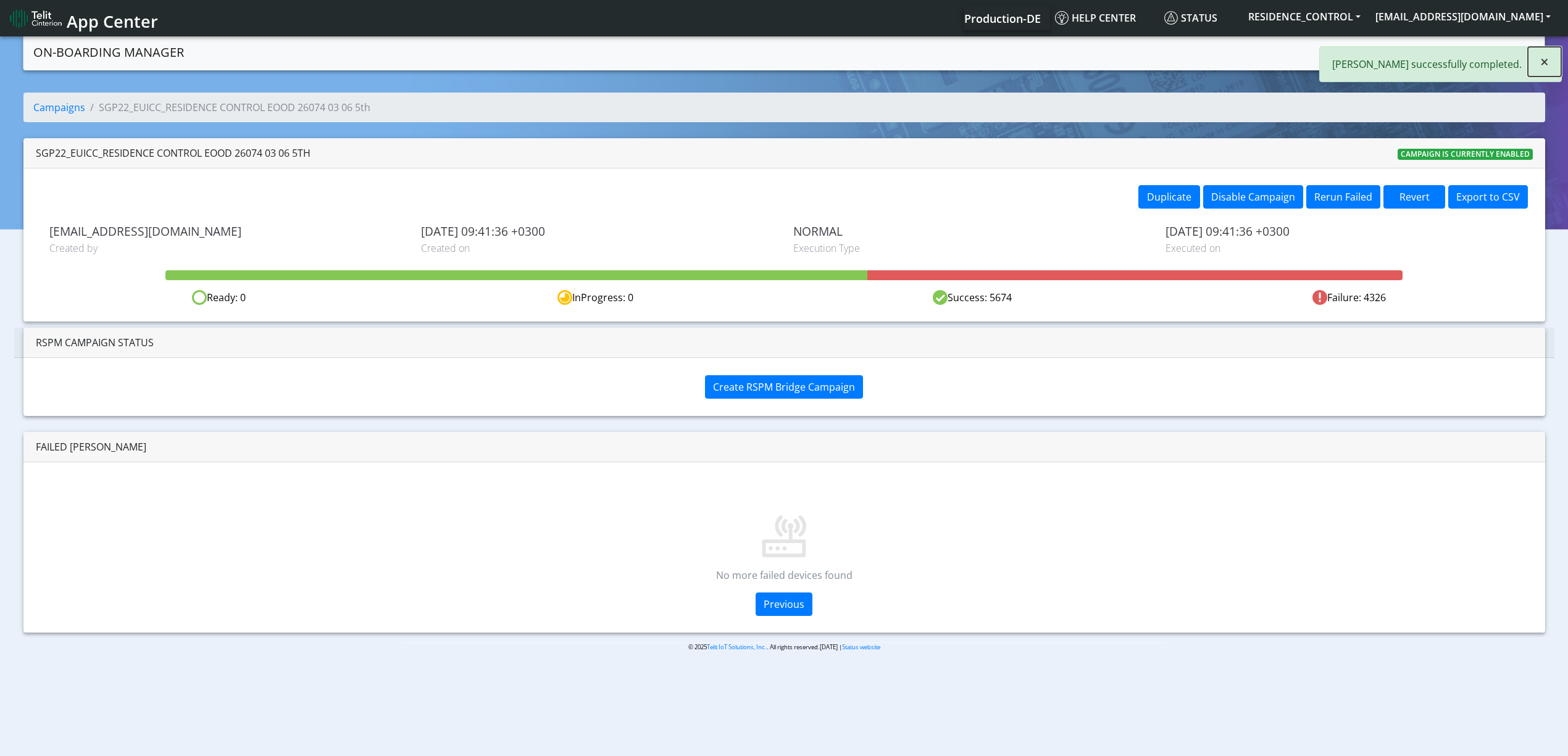
click at [1543, 74] on button "×" at bounding box center [1544, 62] width 33 height 30
click at [1411, 52] on link "Campaigns" at bounding box center [1404, 51] width 66 height 25
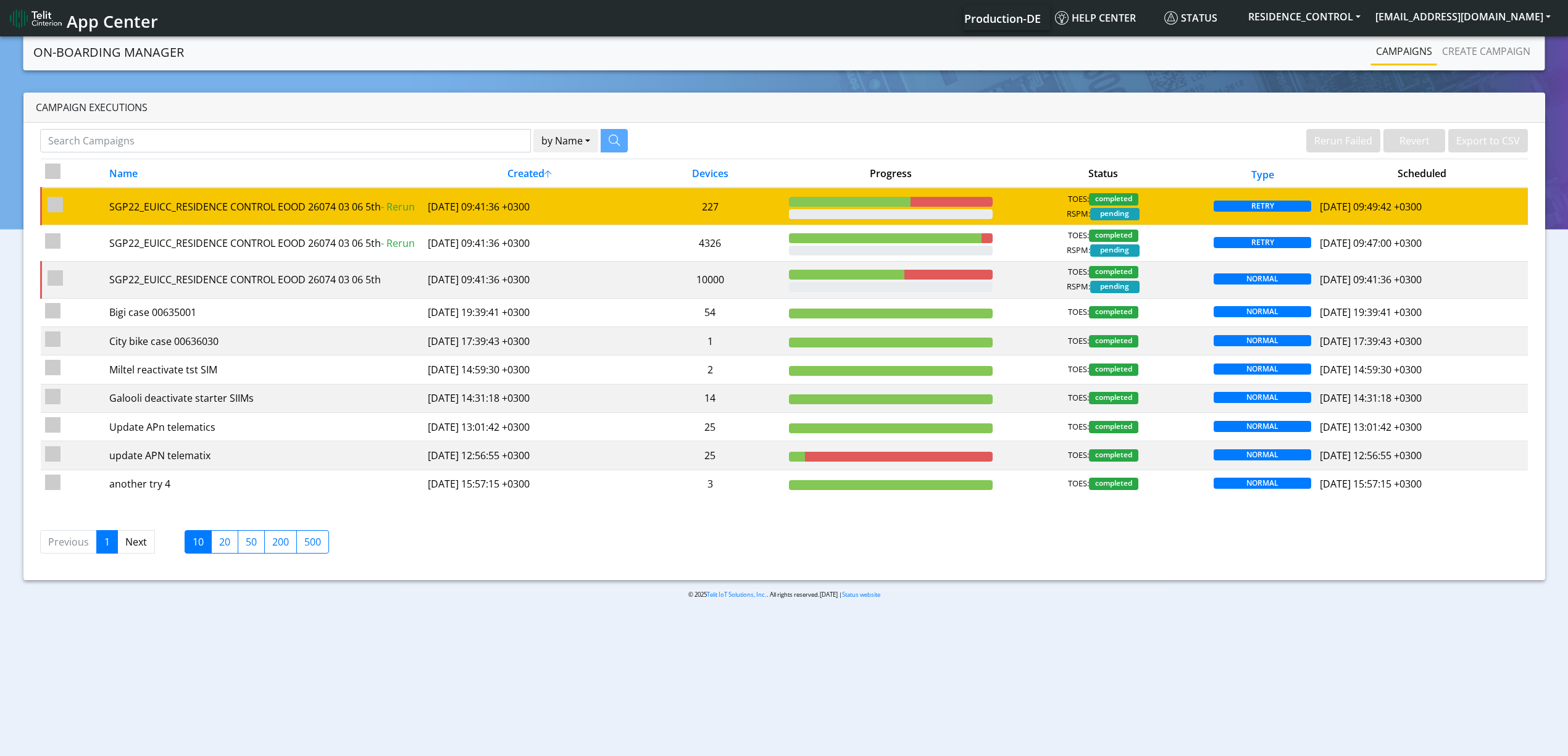
click at [773, 193] on td "227" at bounding box center [710, 206] width 149 height 37
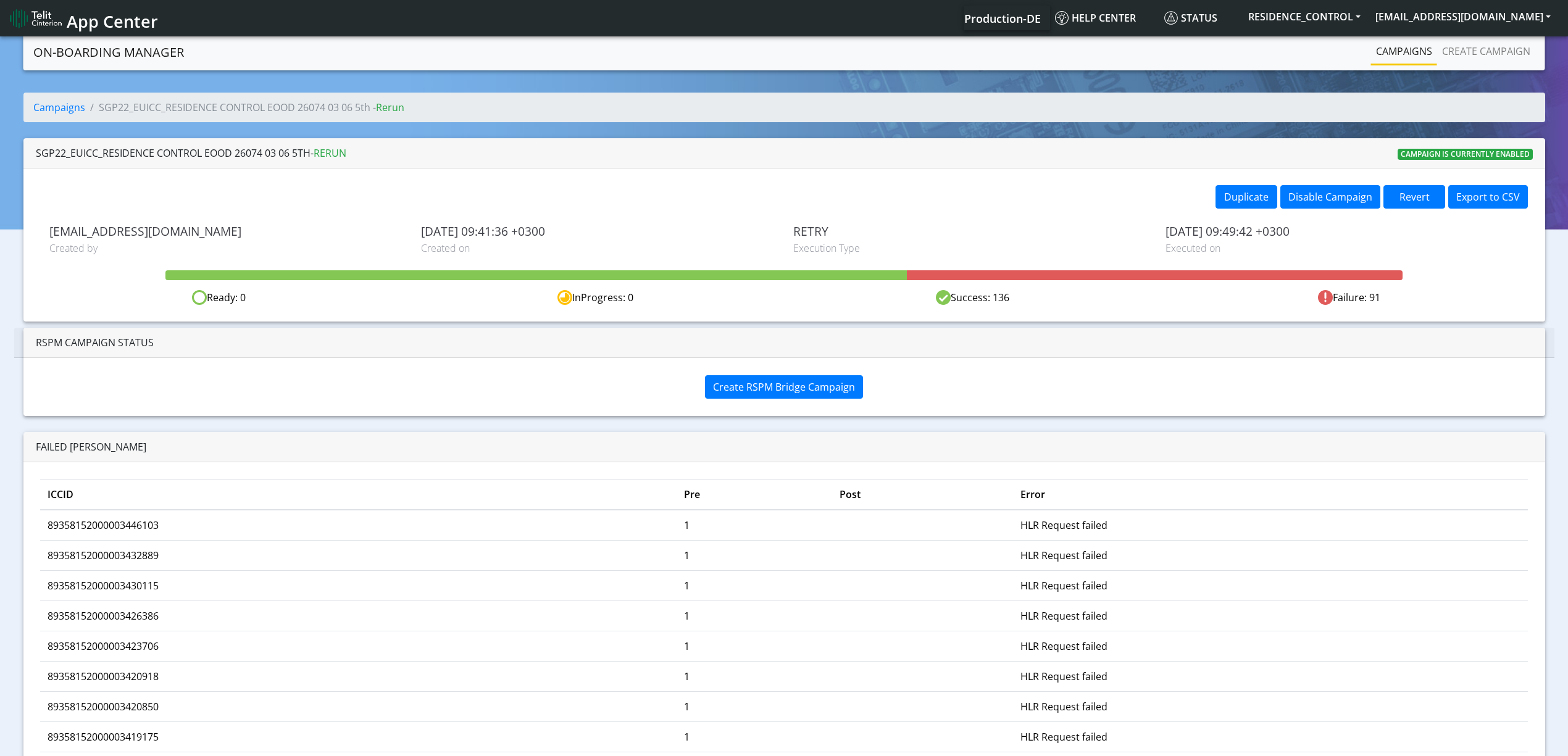
click at [1403, 57] on link "Campaigns" at bounding box center [1404, 51] width 66 height 25
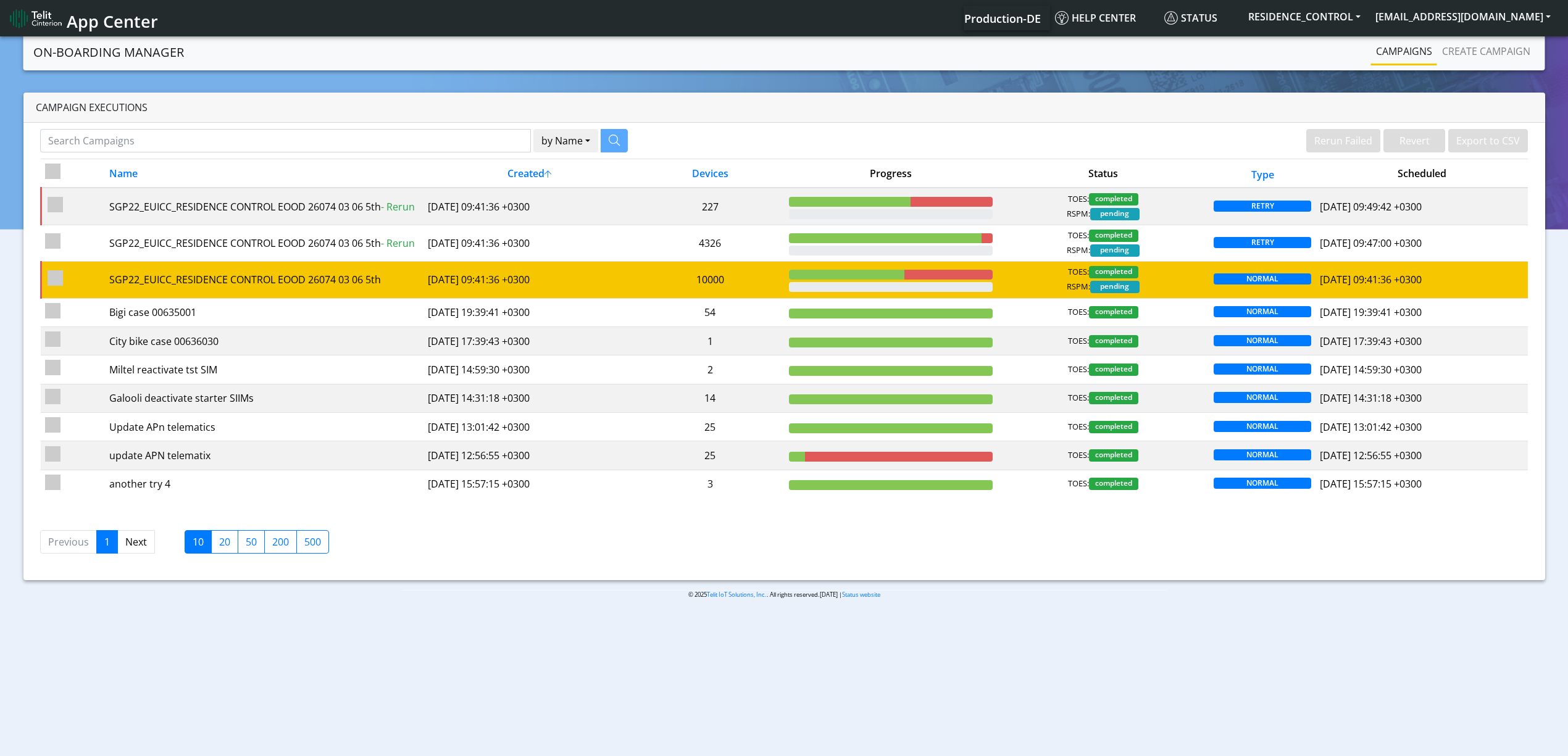
click at [680, 267] on td "10000" at bounding box center [710, 280] width 149 height 36
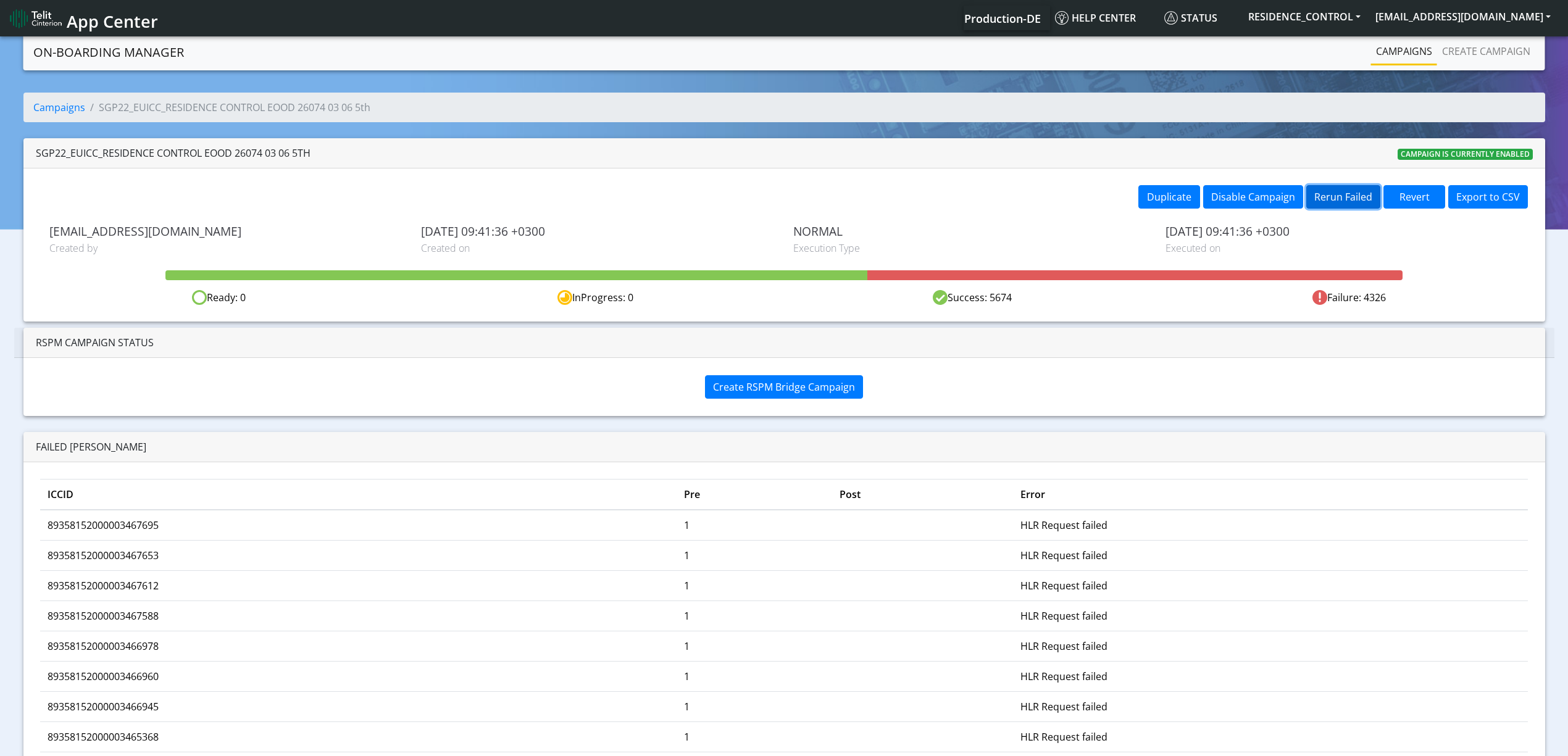
click at [1307, 198] on button "Rerun Failed" at bounding box center [1343, 197] width 74 height 23
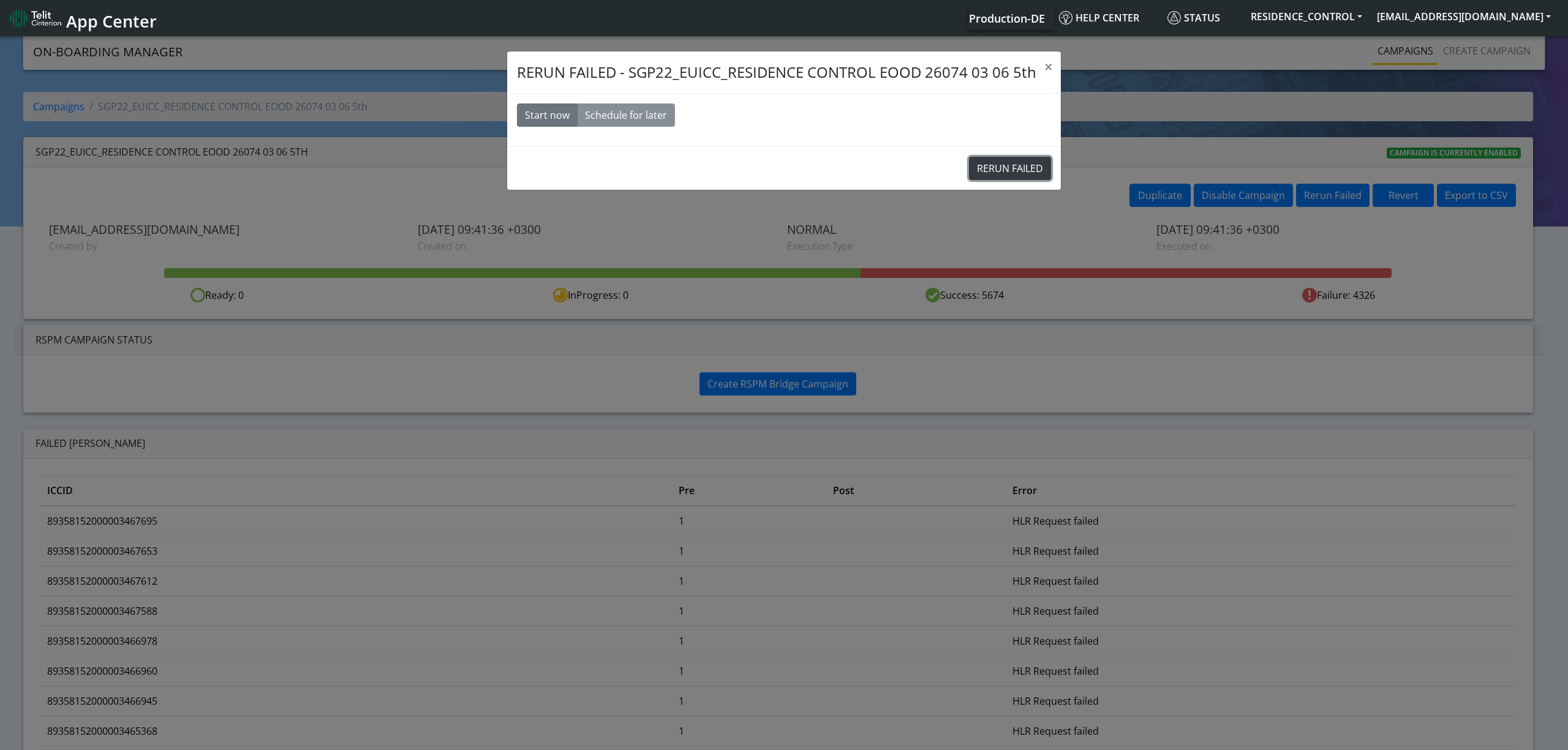
click at [1003, 160] on button "RERUN FAILED" at bounding box center [1010, 168] width 82 height 23
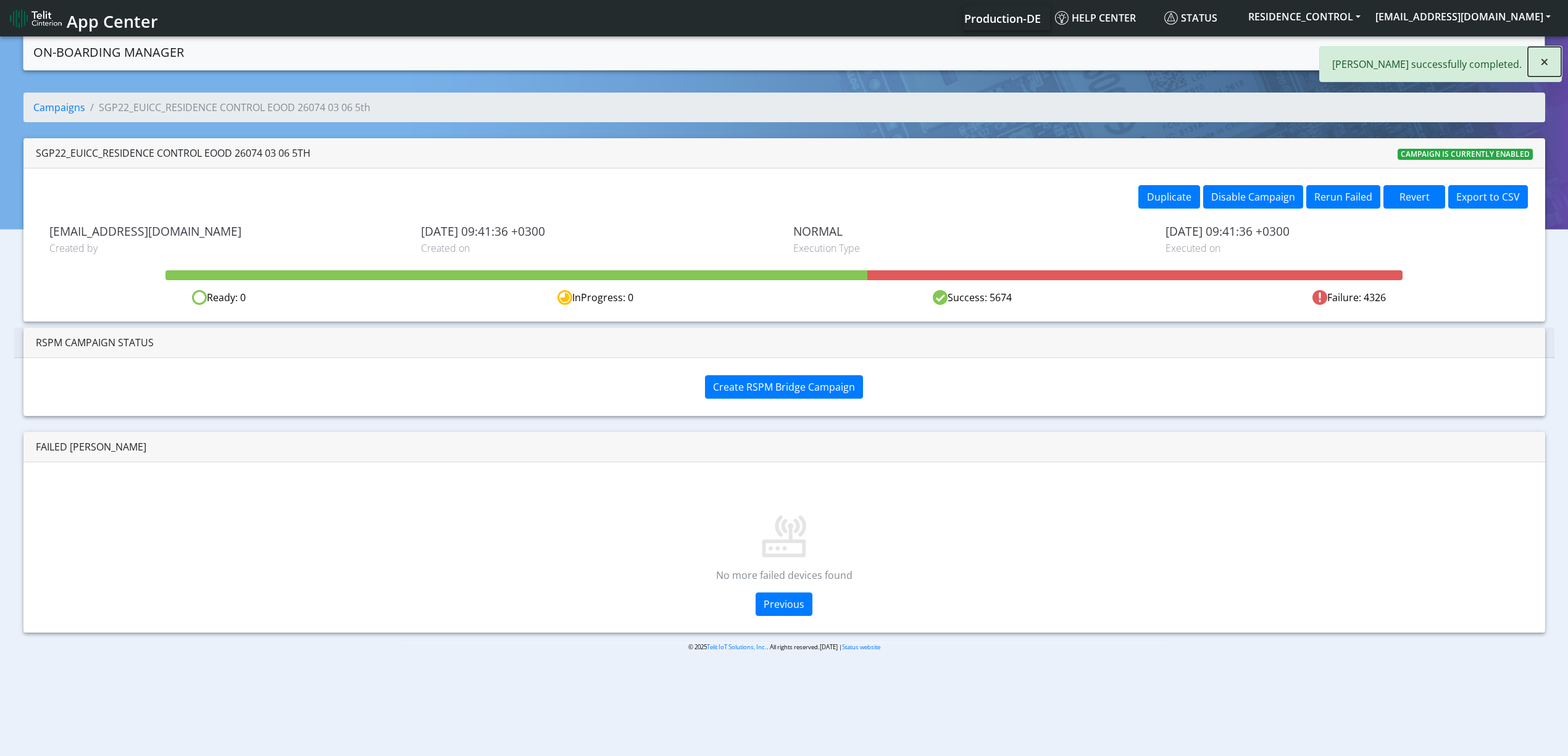
click at [1554, 55] on button "×" at bounding box center [1544, 62] width 33 height 30
click at [1405, 50] on link "Campaigns" at bounding box center [1404, 51] width 66 height 25
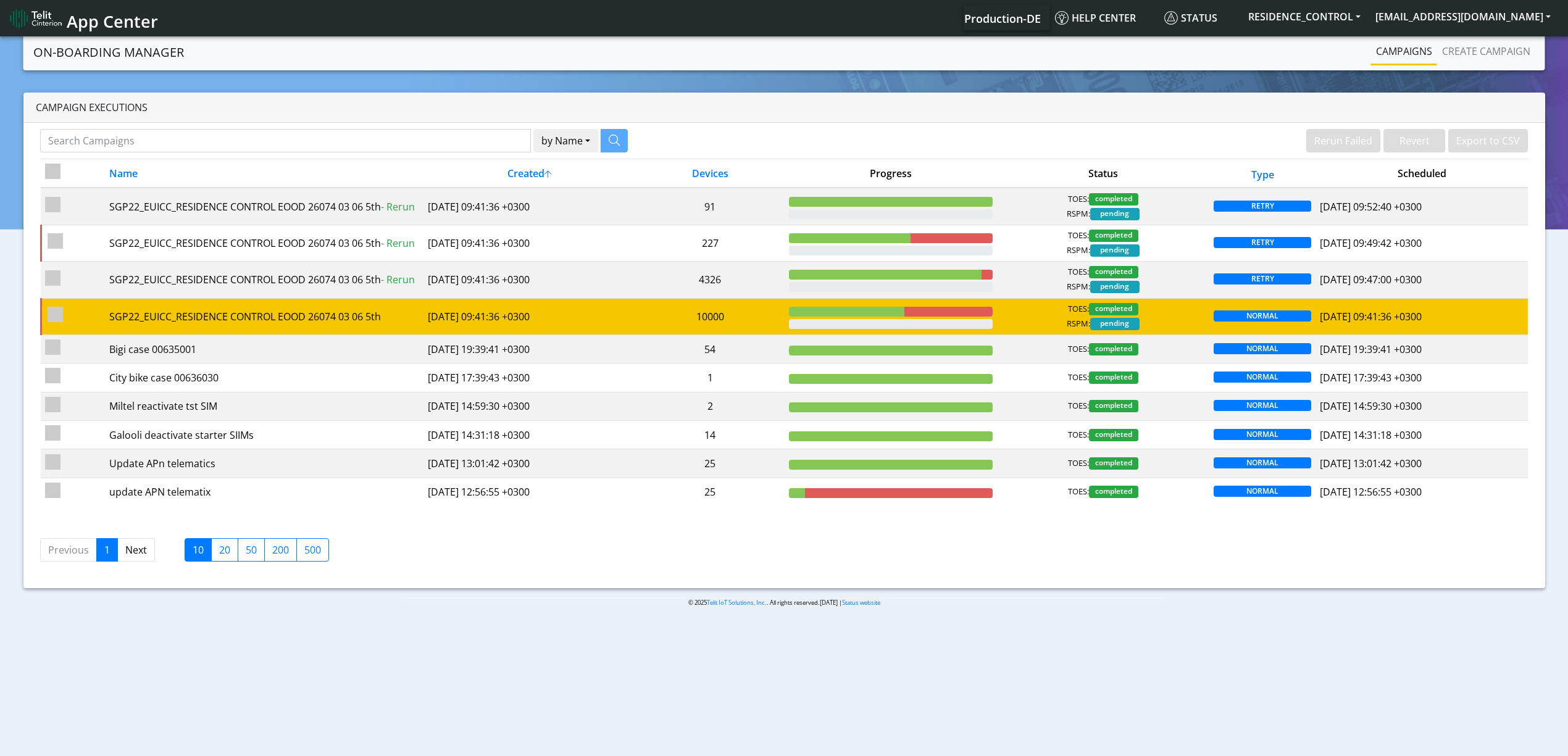
click at [699, 321] on td "10000" at bounding box center [710, 316] width 149 height 36
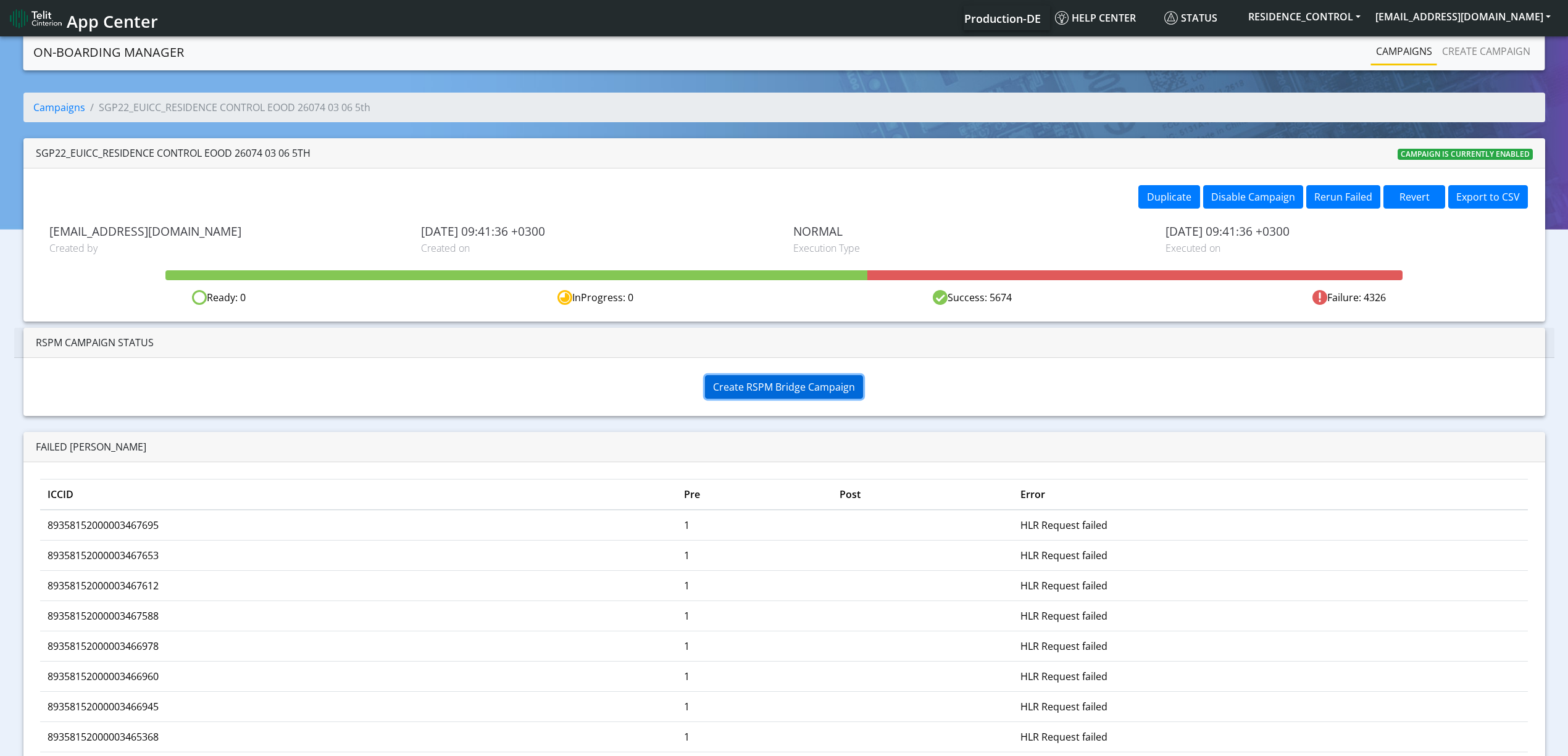
click at [781, 391] on span "Create RSPM Bridge Campaign" at bounding box center [784, 387] width 142 height 13
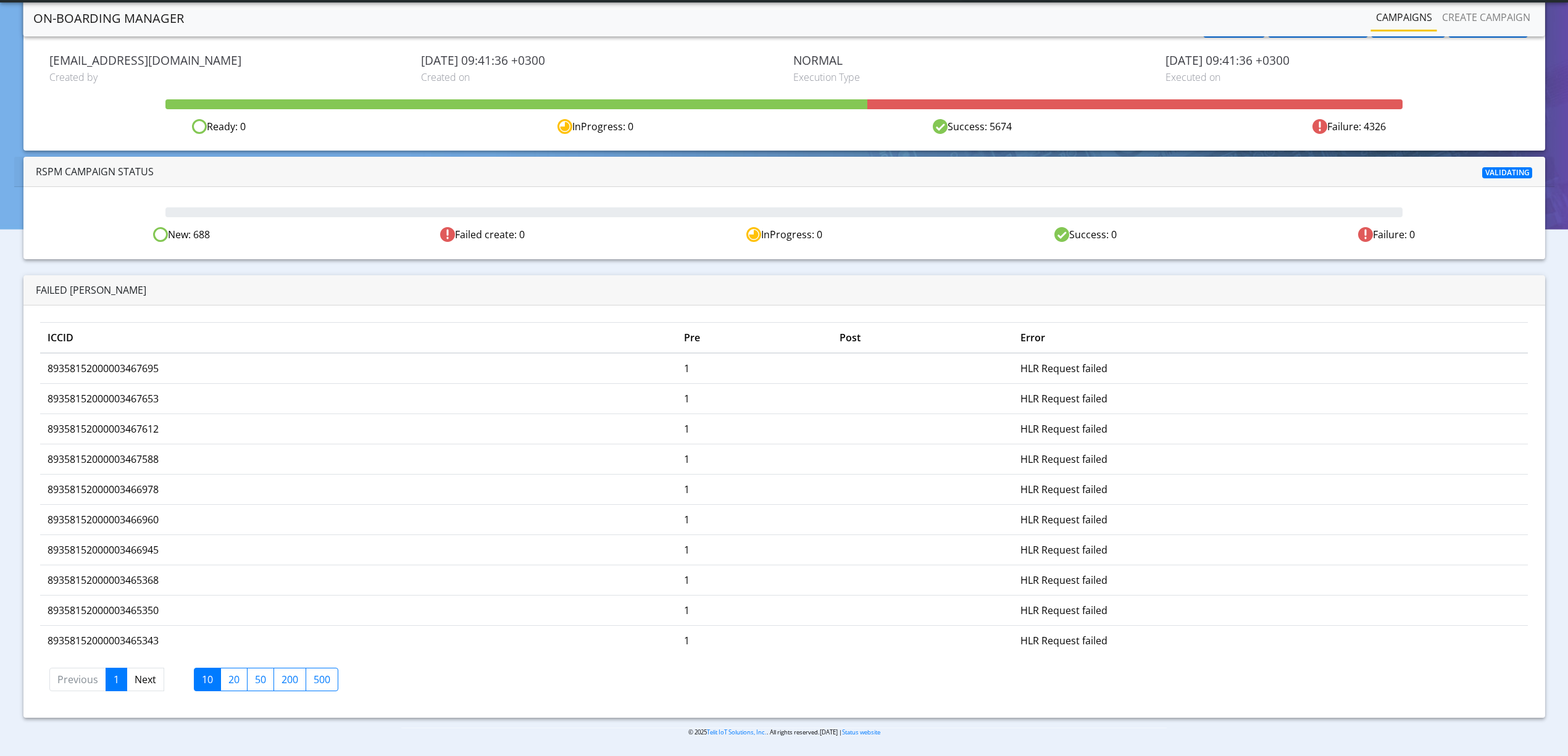
scroll to position [57, 0]
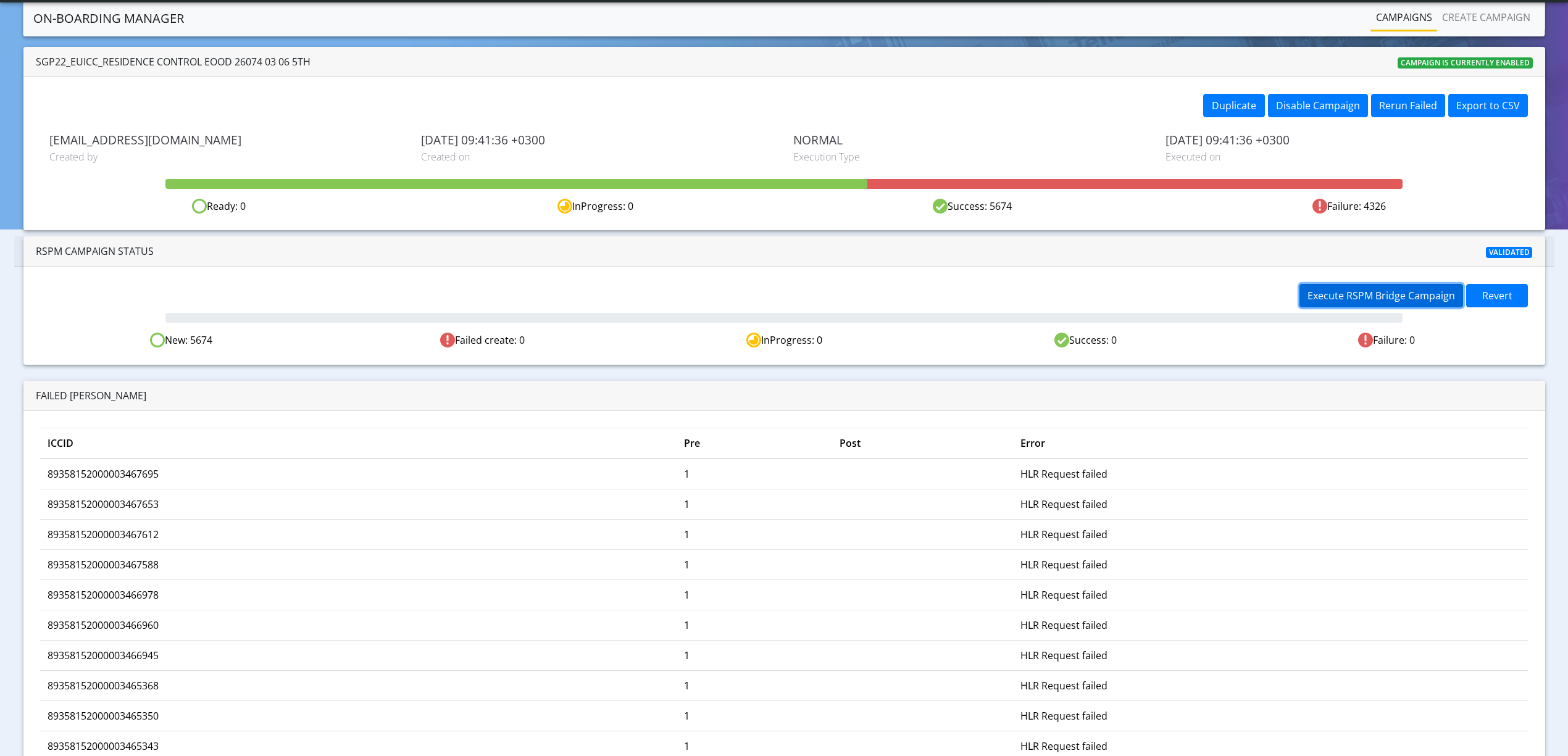
click at [1337, 296] on span "Execute RSPM Bridge Campaign" at bounding box center [1381, 295] width 147 height 13
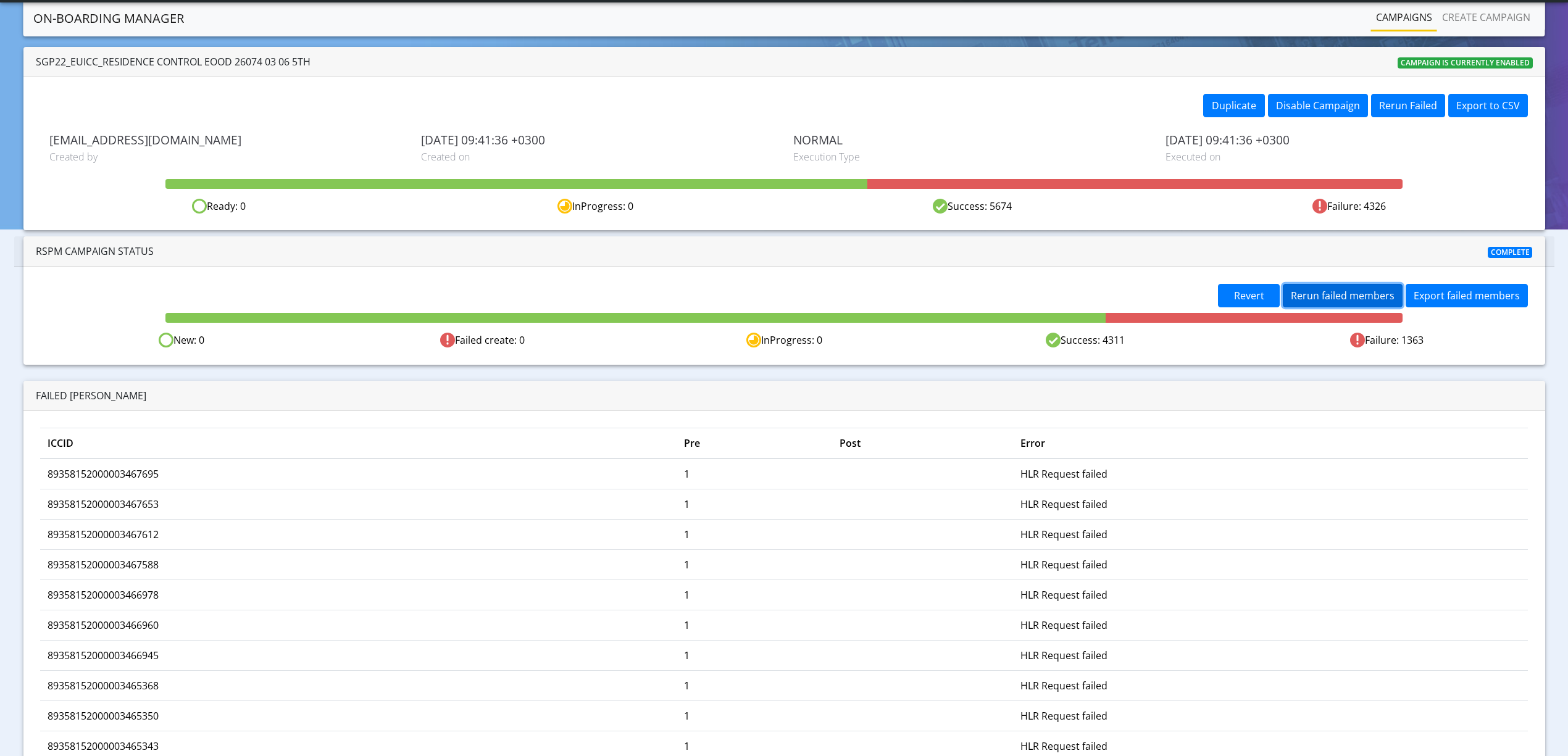
click at [1356, 302] on span "Rerun failed members" at bounding box center [1342, 295] width 103 height 13
click at [1324, 293] on span "Rerun failed members" at bounding box center [1342, 295] width 103 height 13
click at [1366, 293] on span "Rerun failed members" at bounding box center [1342, 295] width 103 height 13
click at [1343, 295] on span "Rerun failed members" at bounding box center [1342, 295] width 103 height 13
click at [1334, 296] on span "Rerun failed members" at bounding box center [1342, 295] width 103 height 13
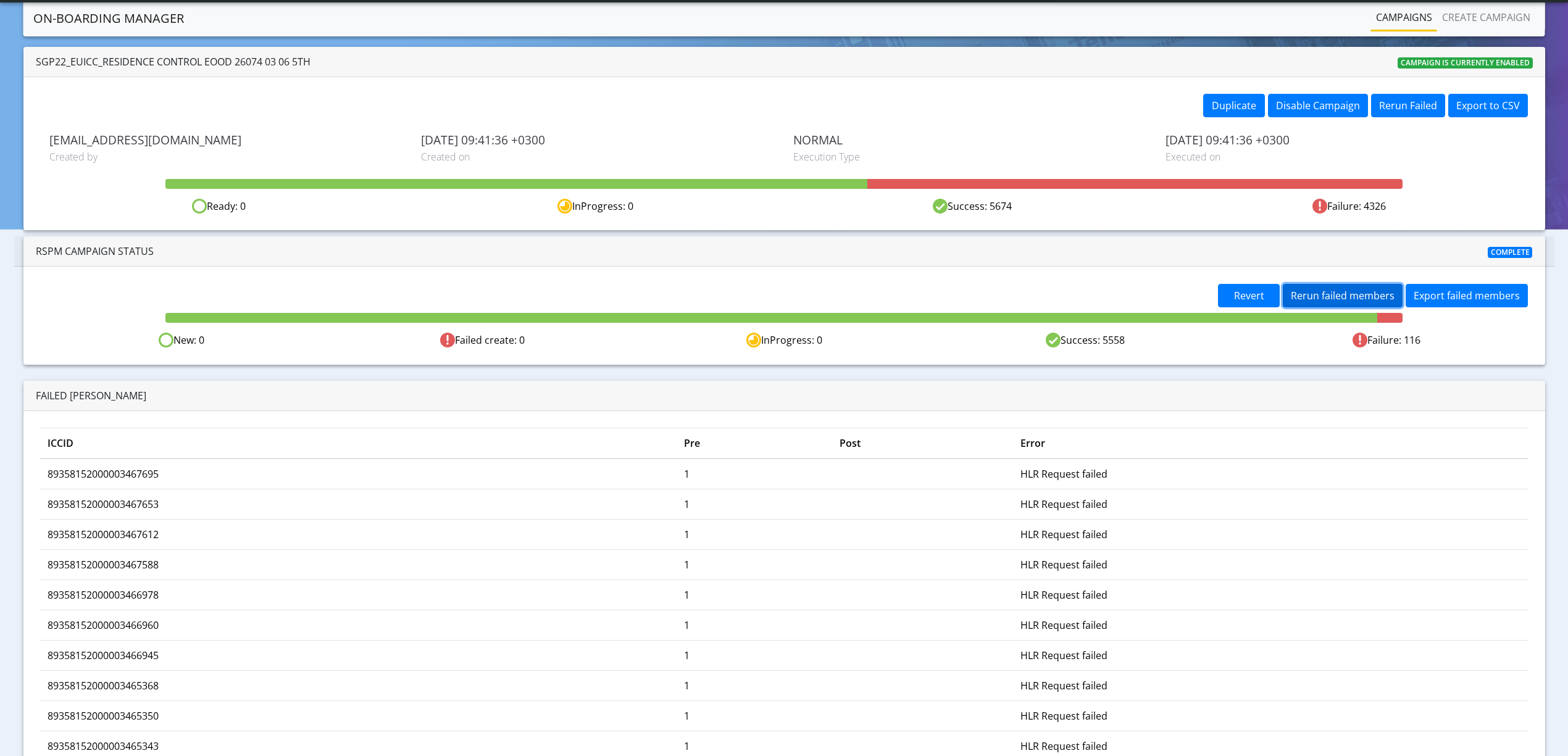
click at [1338, 304] on button "Rerun failed members" at bounding box center [1342, 295] width 120 height 23
click at [1344, 292] on span "Rerun failed members" at bounding box center [1342, 295] width 103 height 13
click at [1351, 291] on span "Rerun failed members" at bounding box center [1342, 295] width 103 height 13
click at [1321, 286] on button "Rerun failed members" at bounding box center [1342, 295] width 120 height 23
click at [1329, 289] on span "Rerun failed members" at bounding box center [1342, 295] width 103 height 13
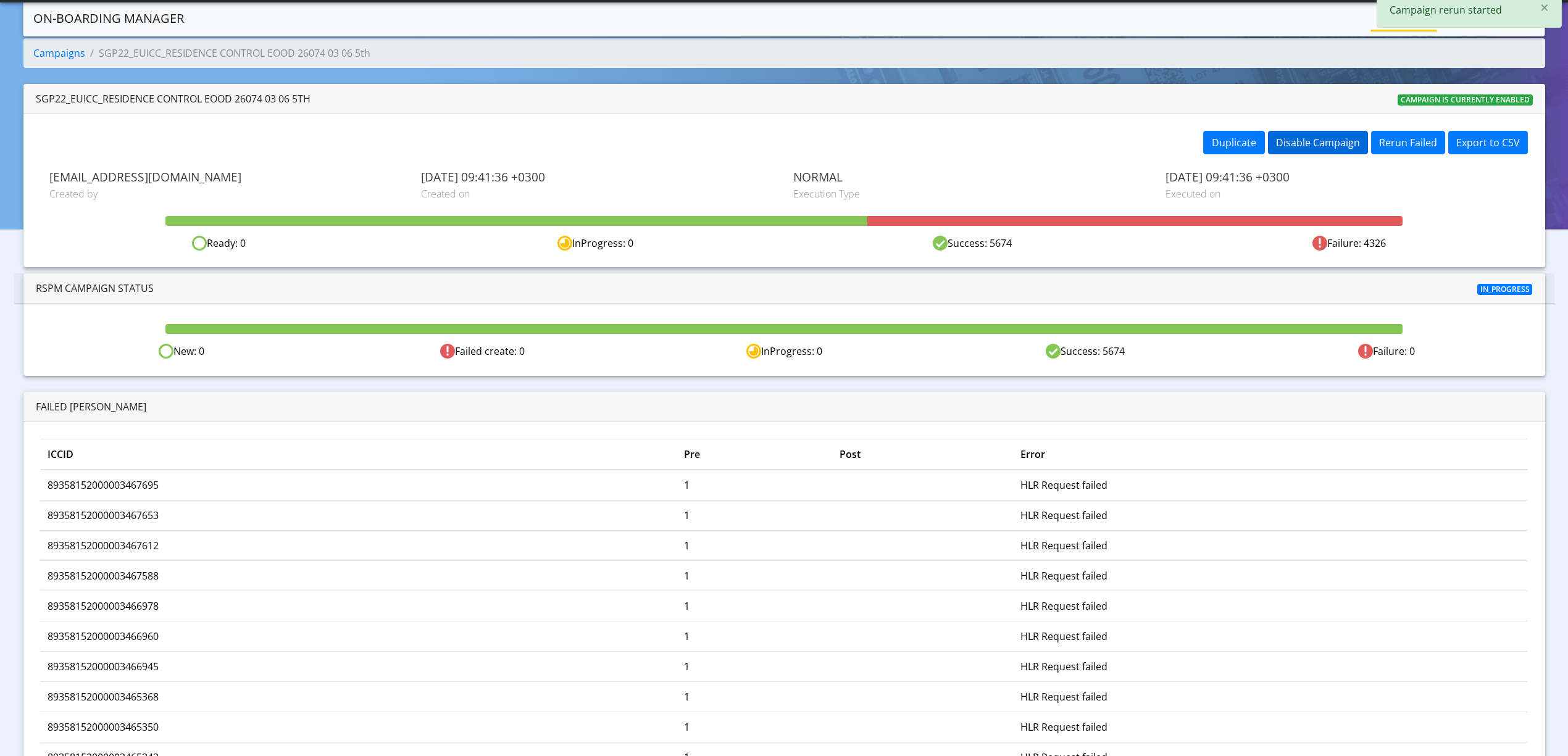
scroll to position [0, 0]
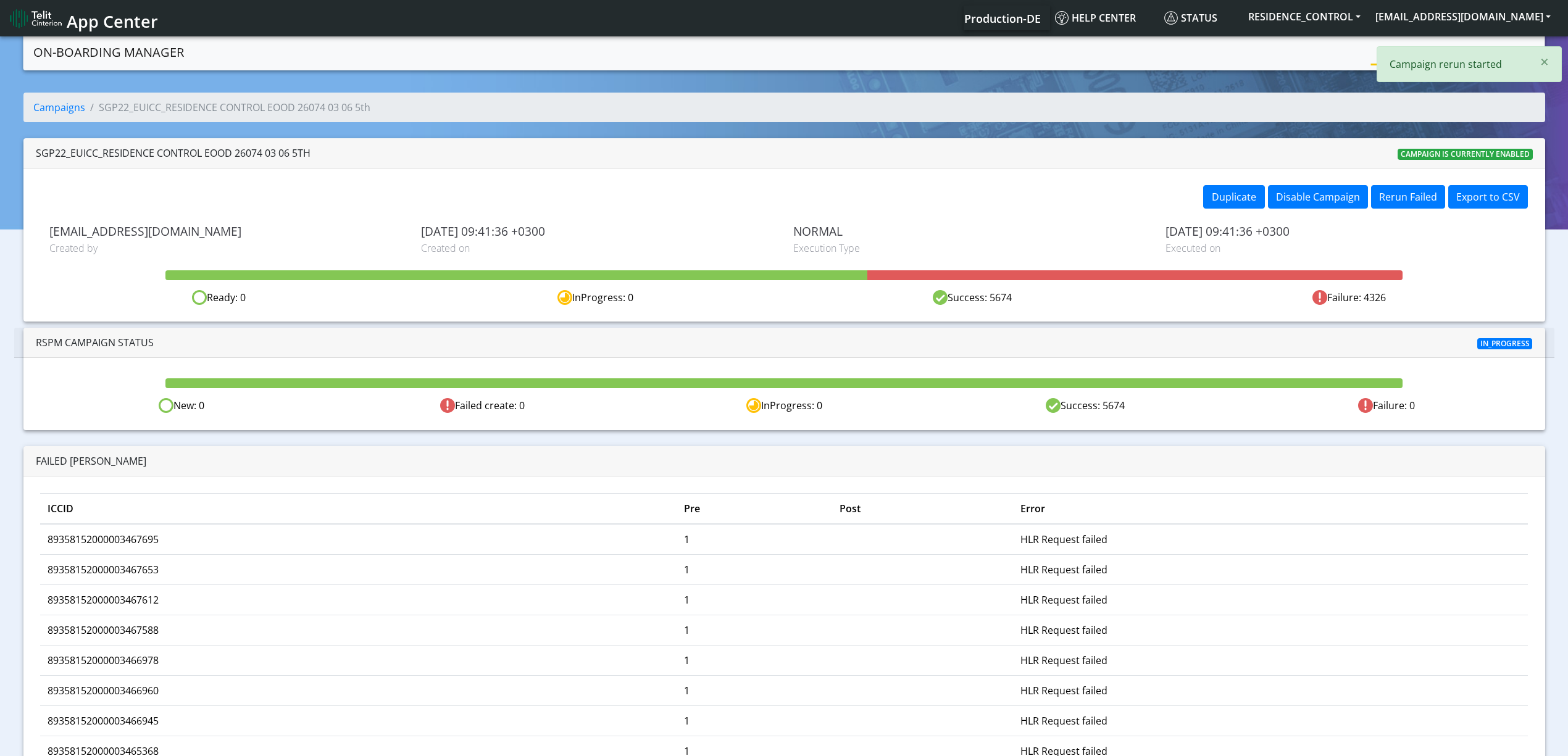
click at [1373, 55] on link "Campaigns" at bounding box center [1404, 51] width 66 height 25
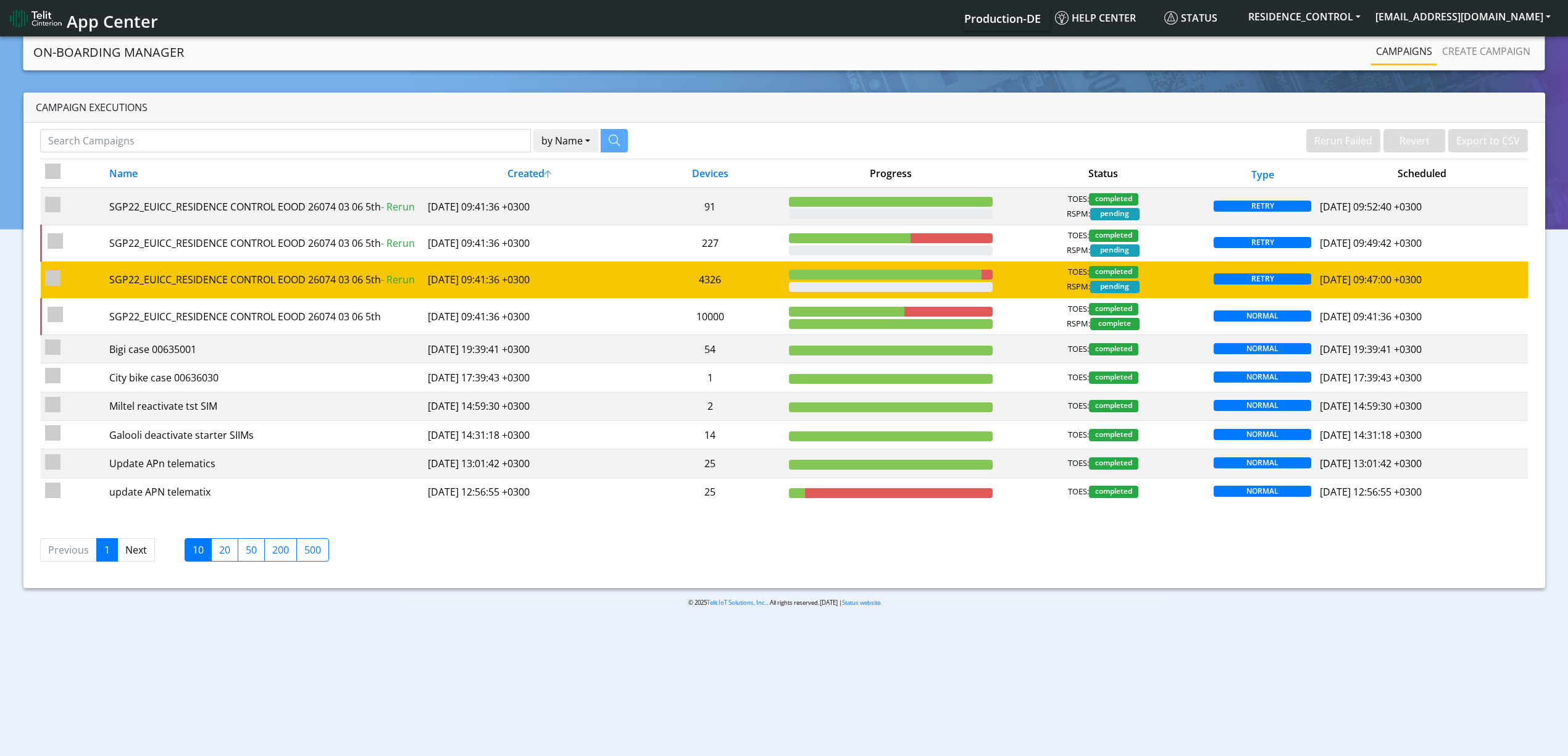
click at [617, 279] on td "[DATE] 09:41:36 +0300" at bounding box center [529, 280] width 212 height 36
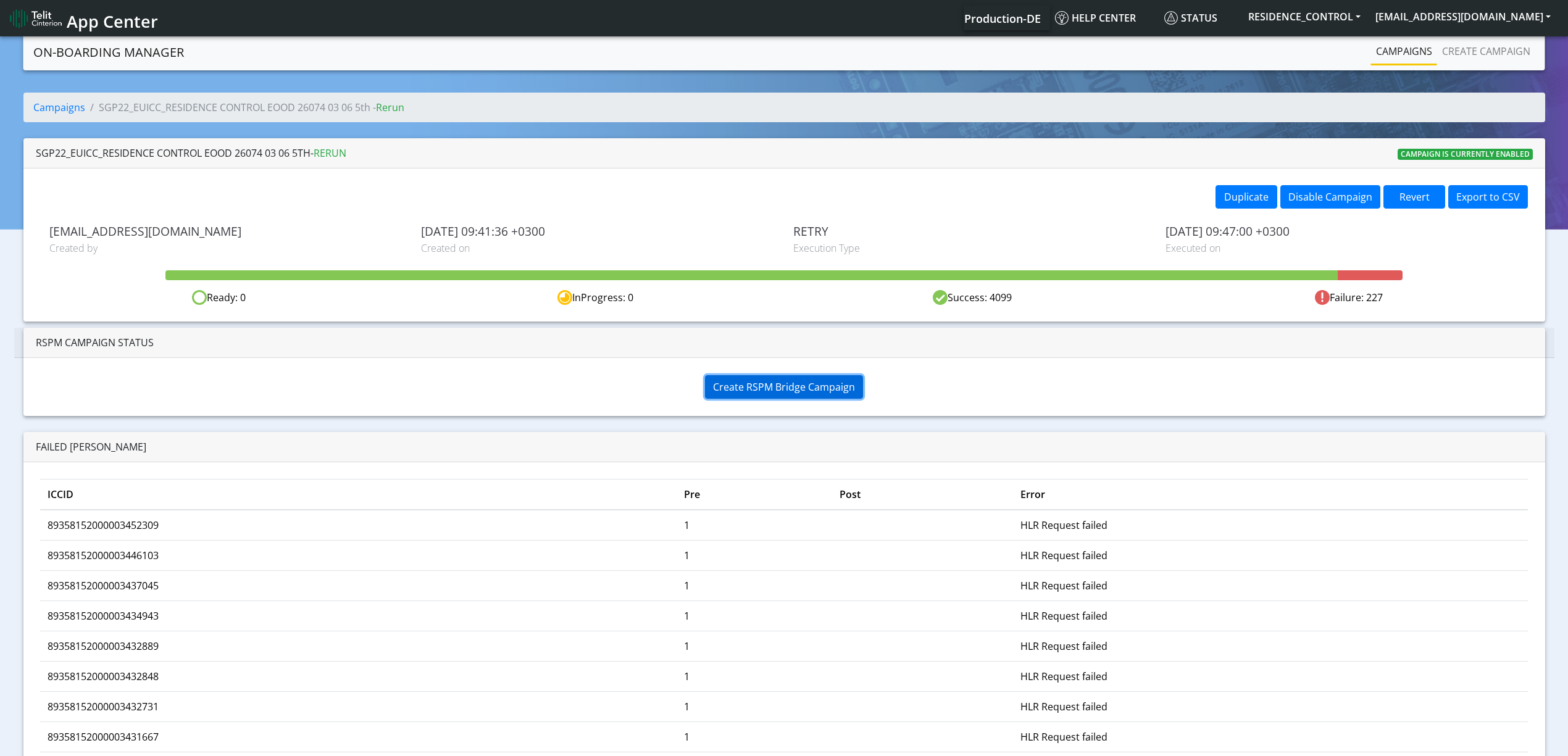
click at [722, 388] on span "Create RSPM Bridge Campaign" at bounding box center [784, 387] width 142 height 13
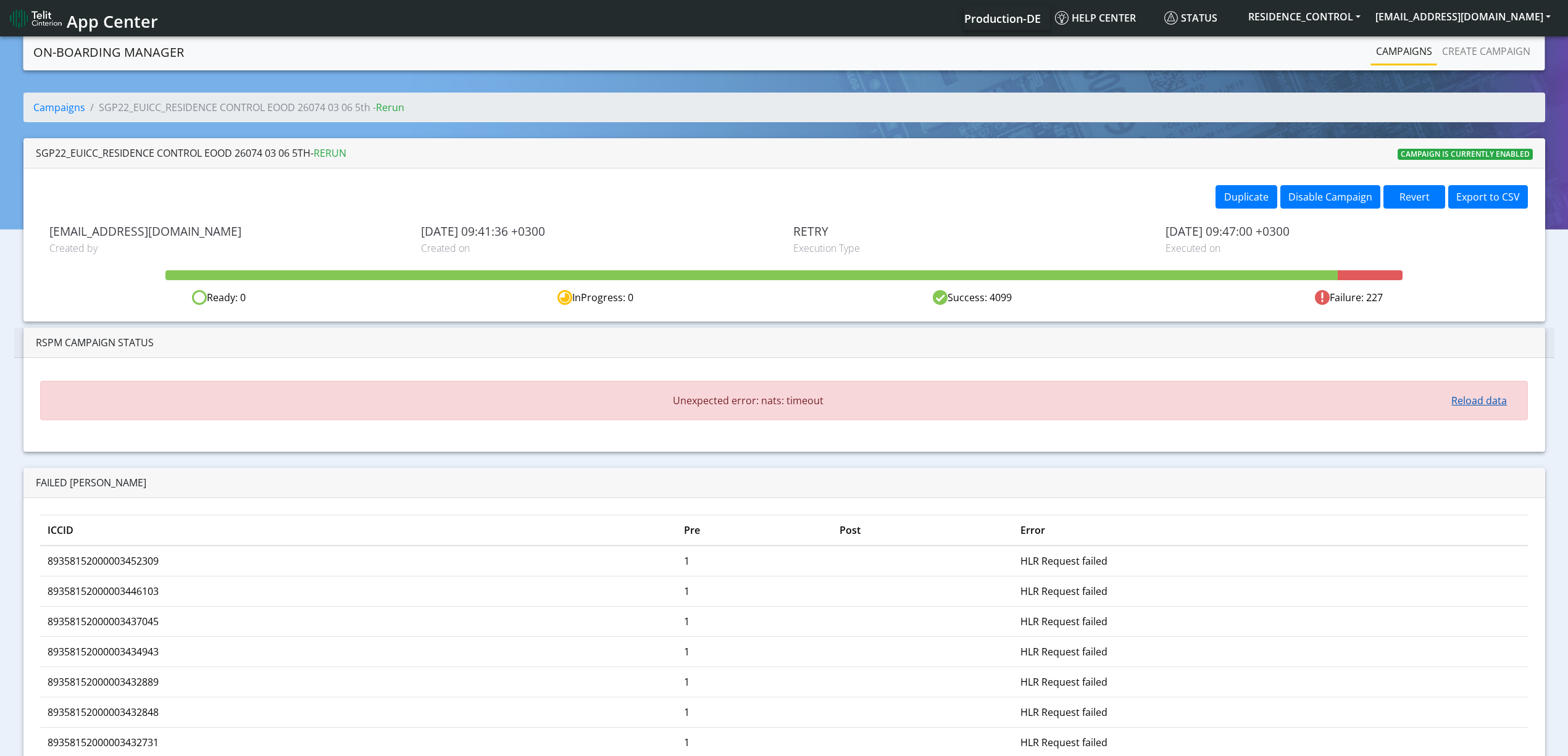
click at [1456, 401] on button "Reload data" at bounding box center [1479, 400] width 72 height 23
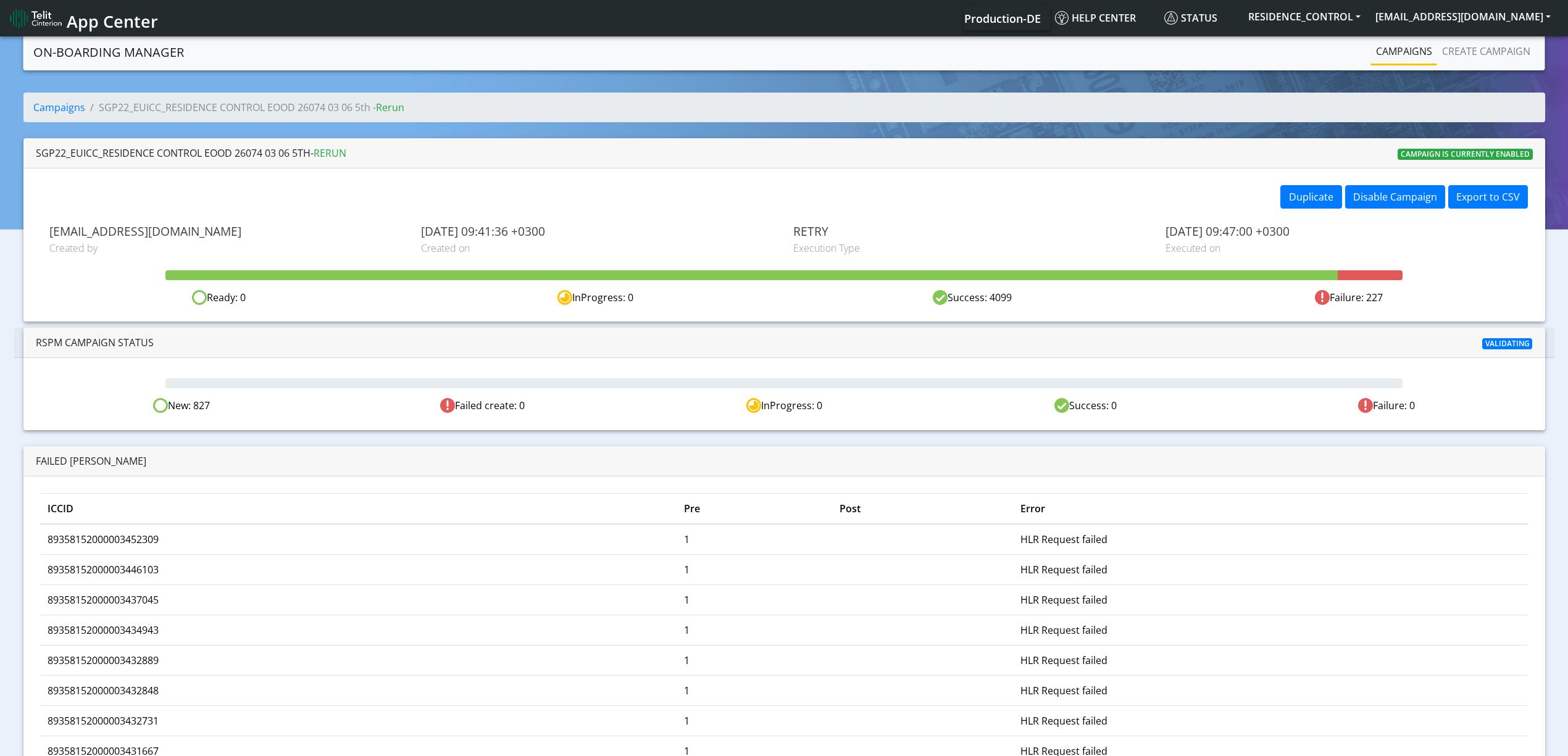
click at [183, 423] on div "New: 827 Failed create: 0 InProgress: 0 Success: 0 Failure: 0" at bounding box center [784, 393] width 1522 height 72
click at [176, 407] on div "New: 827" at bounding box center [181, 406] width 301 height 16
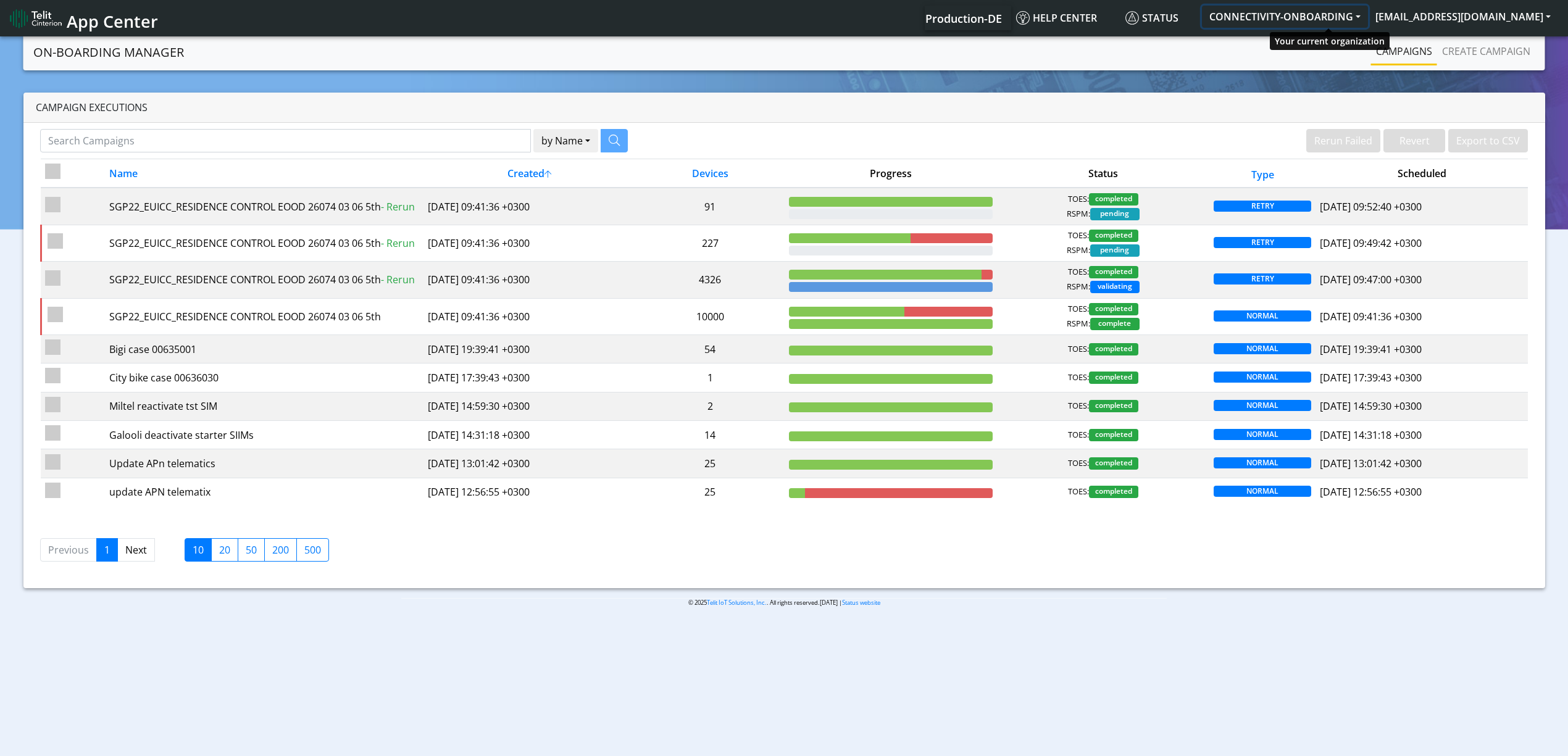
click at [1322, 15] on button "CONNECTIVITY-ONBOARDING" at bounding box center [1284, 17] width 166 height 22
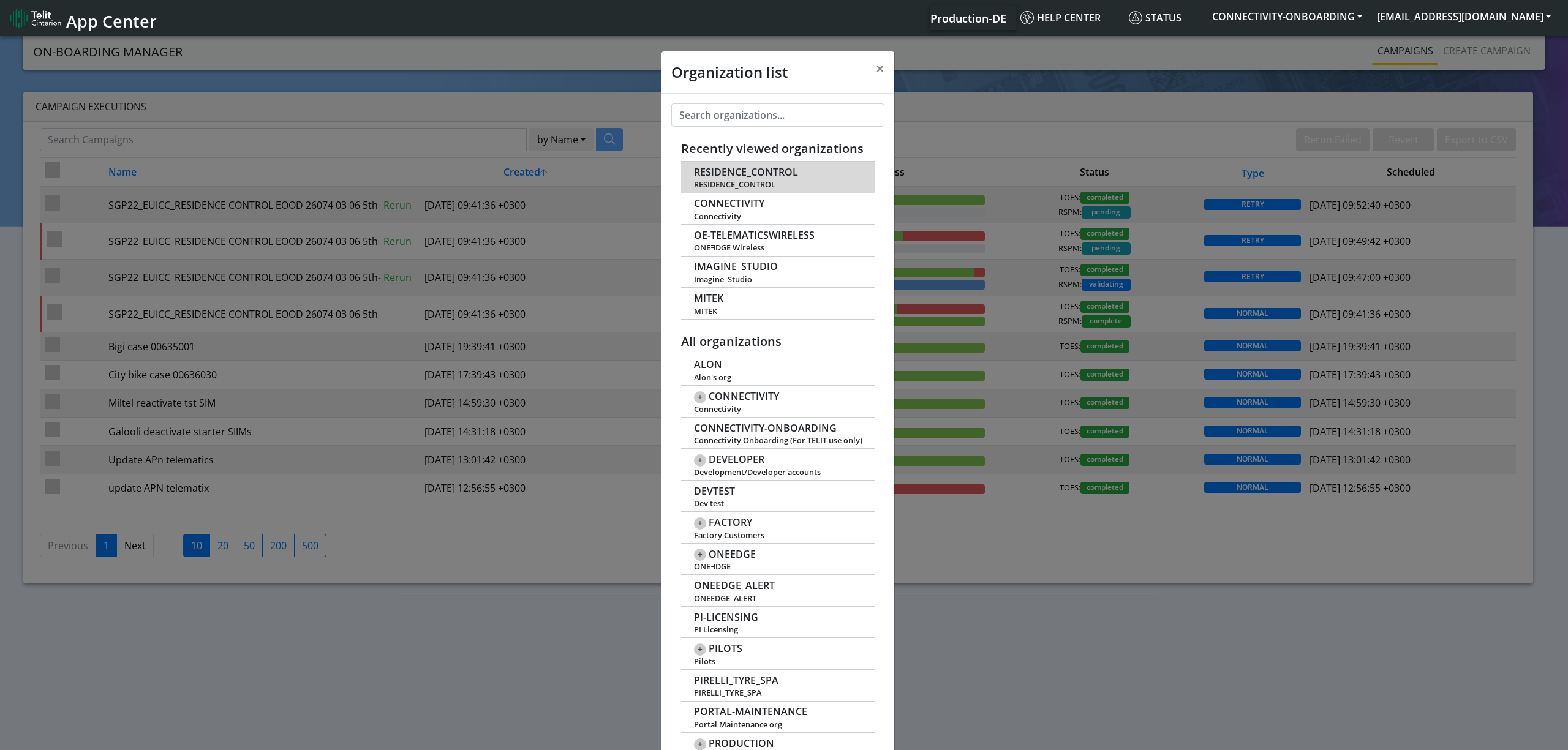
click at [741, 173] on span "RESIDENCE_CONTROL" at bounding box center [745, 172] width 104 height 11
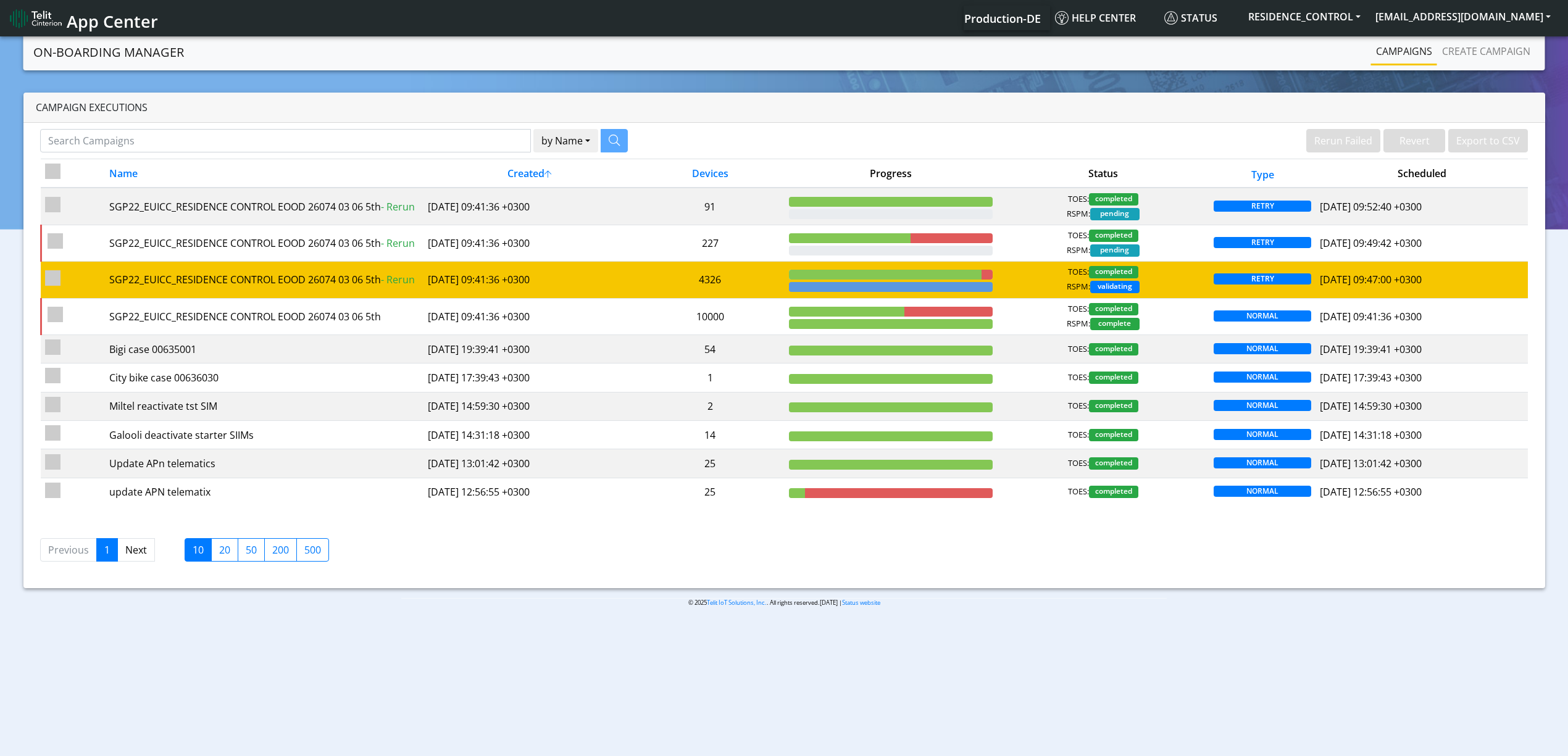
click at [661, 280] on td "4326" at bounding box center [710, 280] width 149 height 36
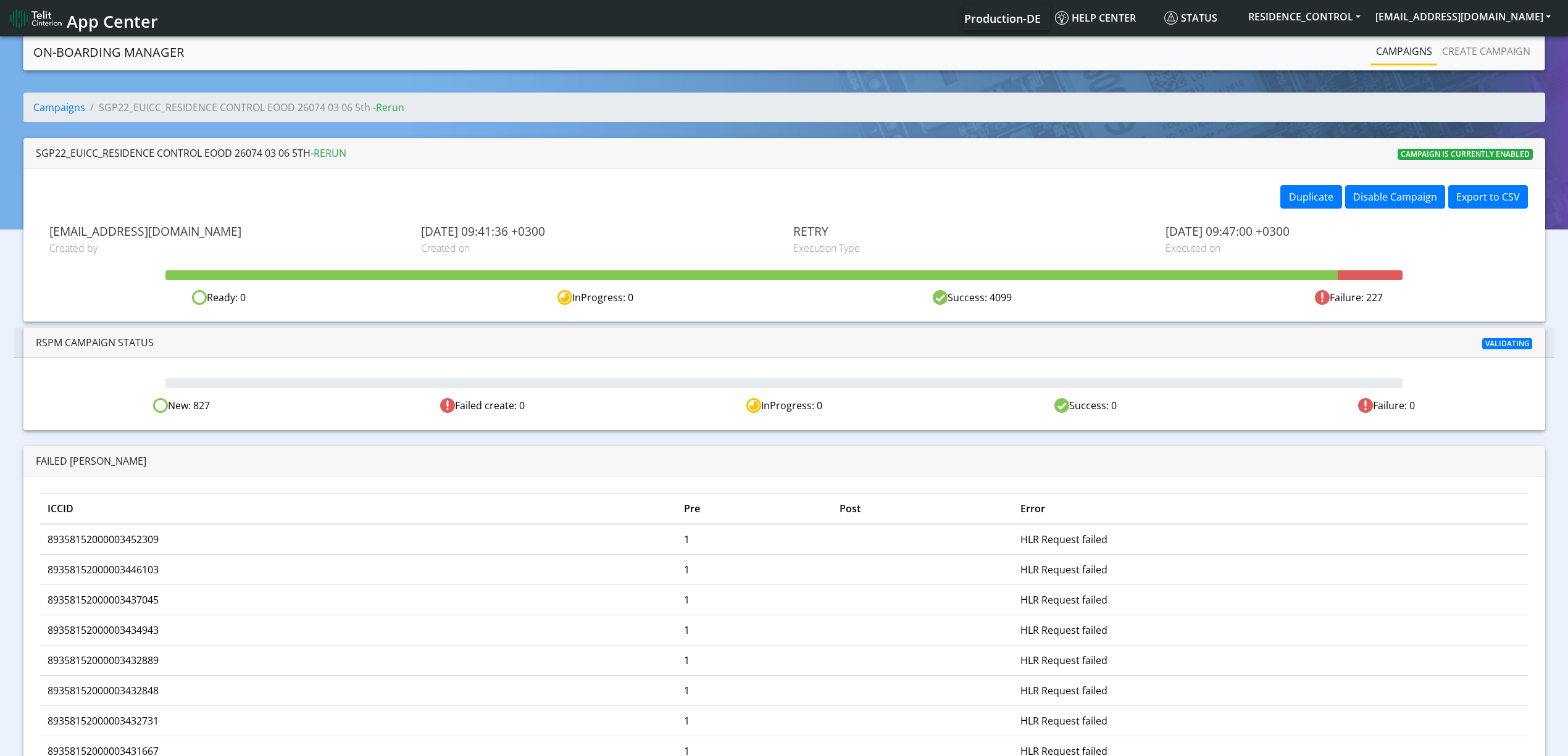
click at [1512, 341] on span "Validating" at bounding box center [1507, 343] width 50 height 11
click at [1414, 376] on div at bounding box center [784, 382] width 1507 height 12
click at [1116, 383] on div at bounding box center [784, 383] width 1237 height 10
click at [1013, 395] on div "New: 827 Failed create: 0 InProgress: 0 Success: 0 Failure: 0" at bounding box center [784, 393] width 1522 height 72
click at [749, 398] on img at bounding box center [754, 406] width 15 height 15
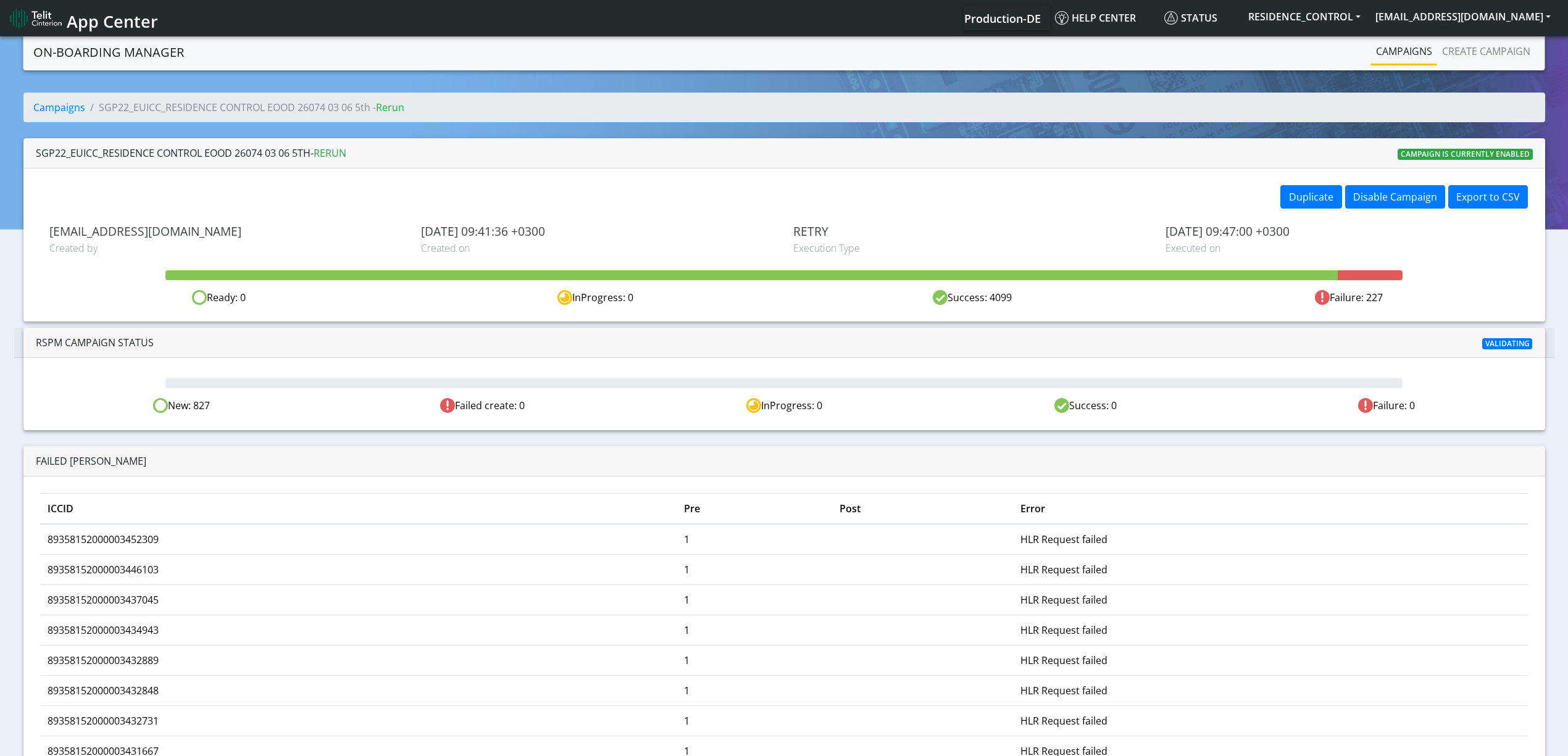
click at [435, 401] on div "Failed create: 0" at bounding box center [483, 406] width 301 height 16
click at [200, 406] on div "New: 827" at bounding box center [181, 406] width 301 height 16
click at [169, 411] on div "New: 827" at bounding box center [181, 406] width 301 height 16
